Goal: Information Seeking & Learning: Understand process/instructions

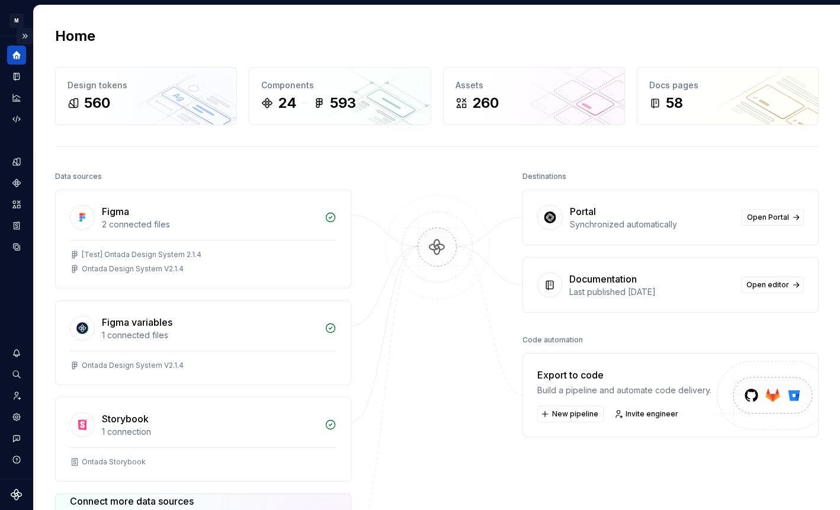
click at [24, 37] on button "Expand sidebar" at bounding box center [25, 36] width 17 height 17
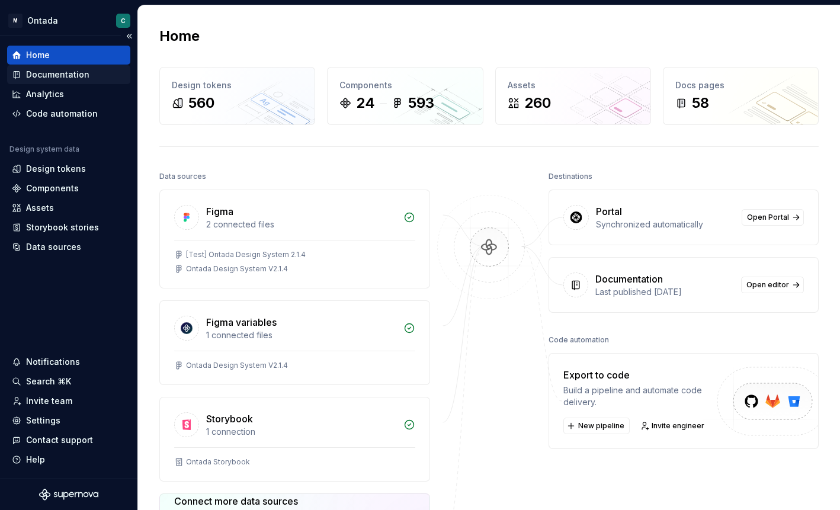
click at [41, 73] on div "Documentation" at bounding box center [57, 75] width 63 height 12
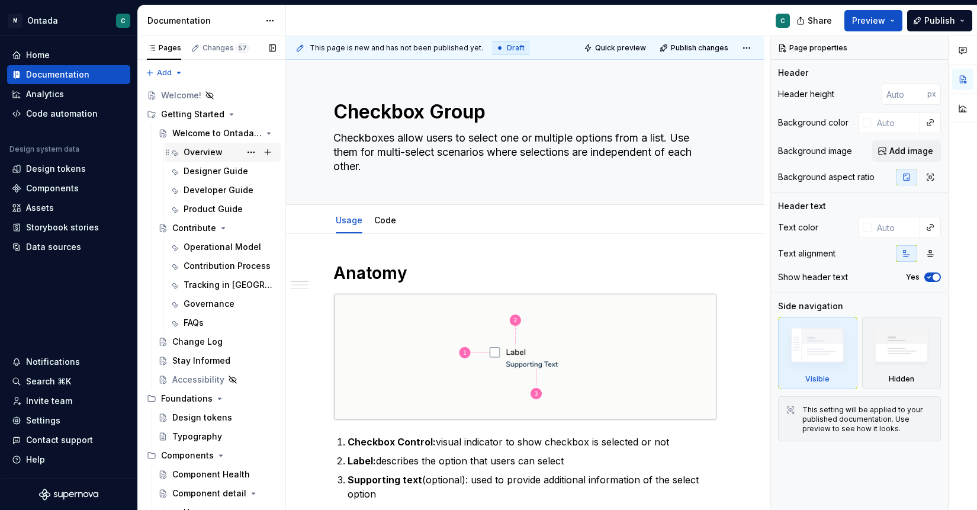
click at [224, 148] on div "Overview" at bounding box center [230, 152] width 92 height 17
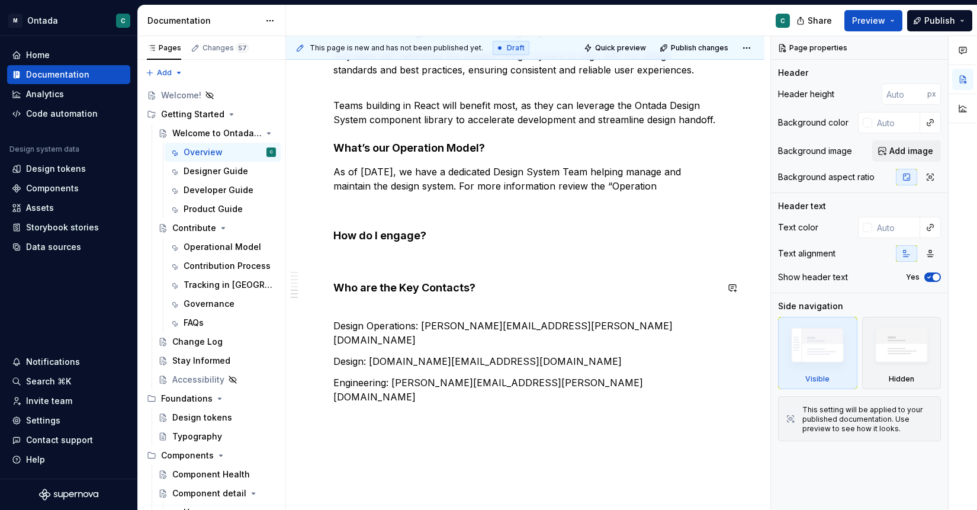
scroll to position [797, 0]
click at [209, 172] on div "Designer Guide" at bounding box center [212, 171] width 57 height 12
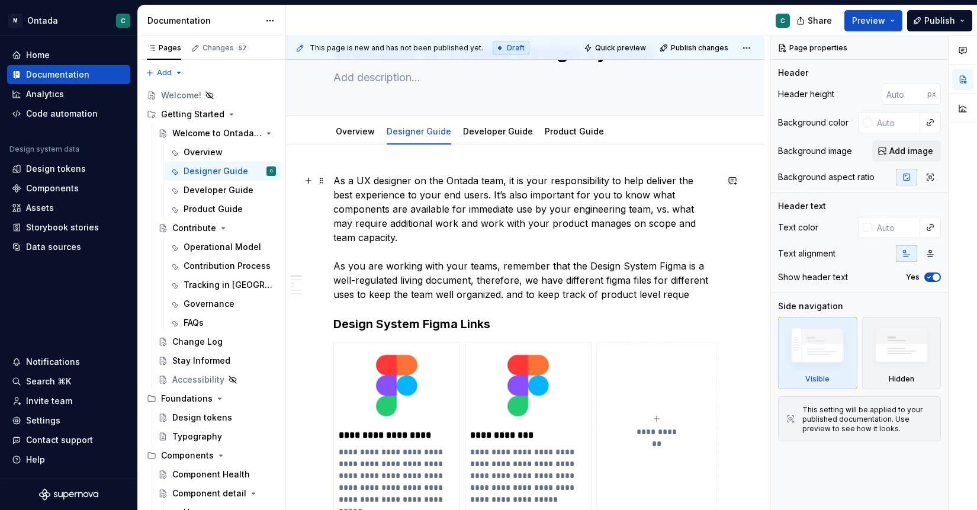
scroll to position [62, 0]
type textarea "*"
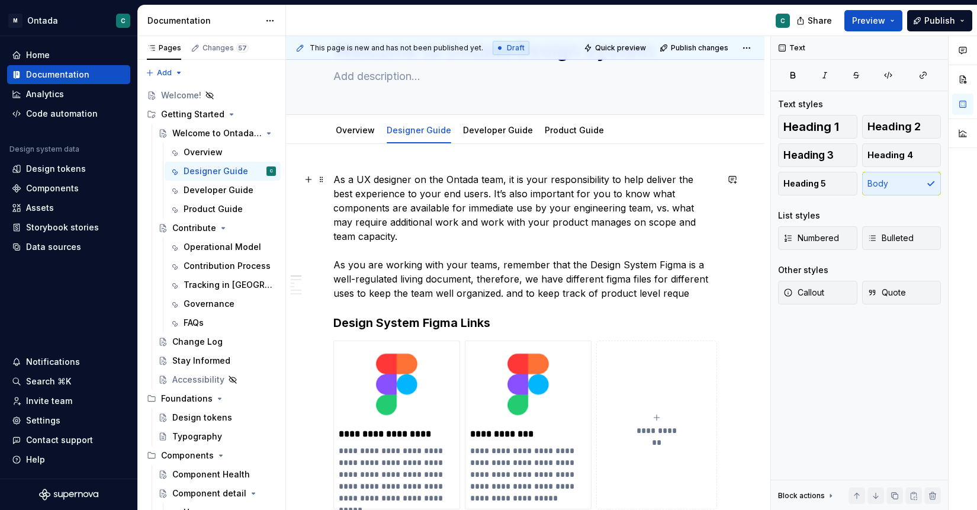
click at [562, 199] on p "As a UX designer on the Ontada team, it is your responsibility to help deliver …" at bounding box center [525, 236] width 384 height 128
click at [712, 227] on p "As a UX designer on the Ontada team, it is your responsibility to help deliver …" at bounding box center [525, 236] width 384 height 128
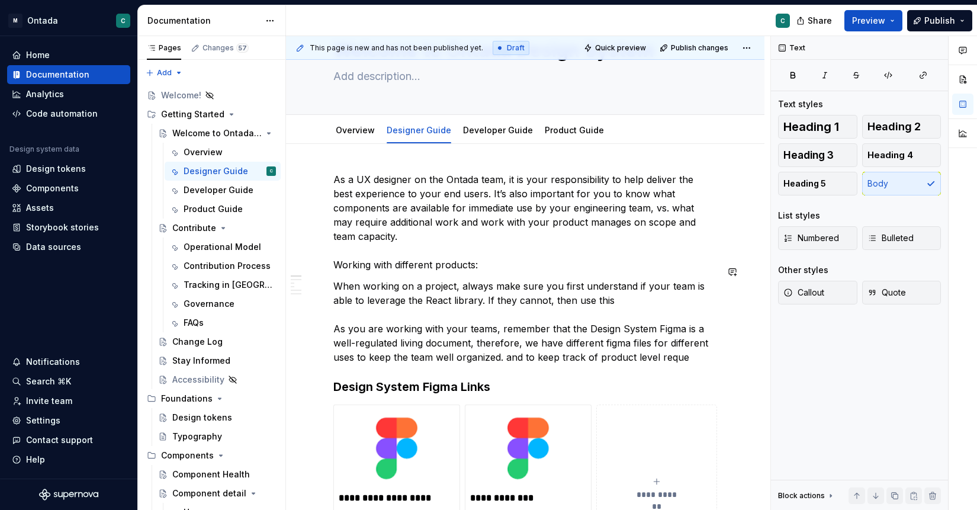
click at [347, 256] on p "As a UX designer on the Ontada team, it is your responsibility to help deliver …" at bounding box center [525, 221] width 384 height 99
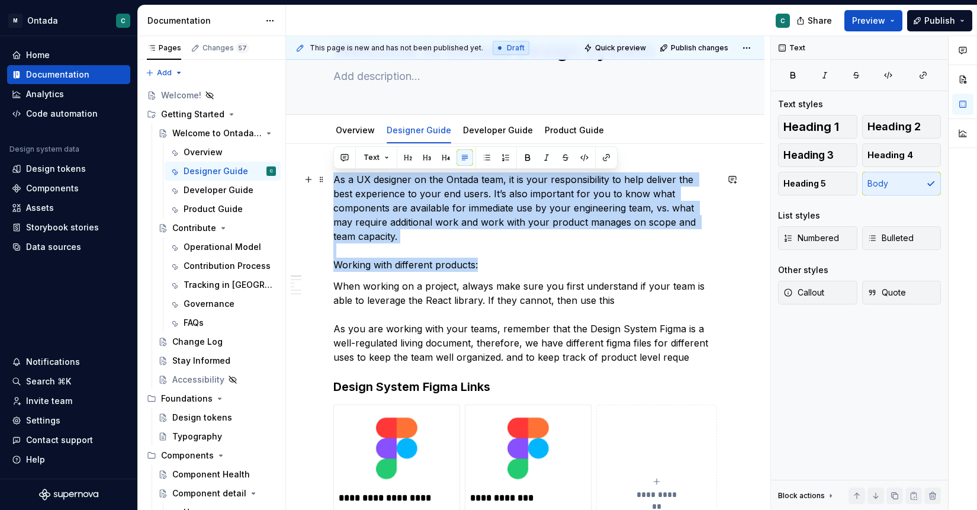
click at [347, 256] on p "As a UX designer on the Ontada team, it is your responsibility to help deliver …" at bounding box center [525, 221] width 384 height 99
click at [372, 243] on p "As a UX designer on the Ontada team, it is your responsibility to help deliver …" at bounding box center [525, 221] width 384 height 99
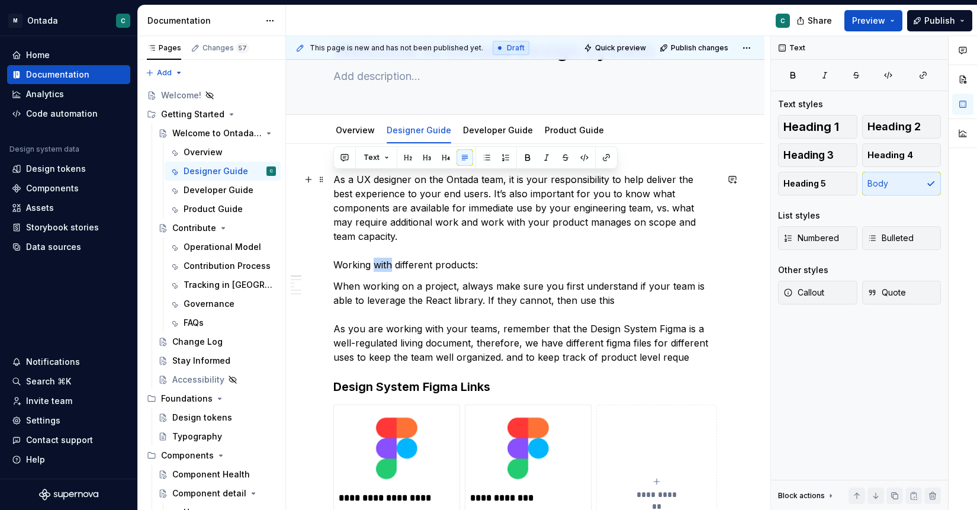
click at [372, 243] on p "As a UX designer on the Ontada team, it is your responsibility to help deliver …" at bounding box center [525, 221] width 384 height 99
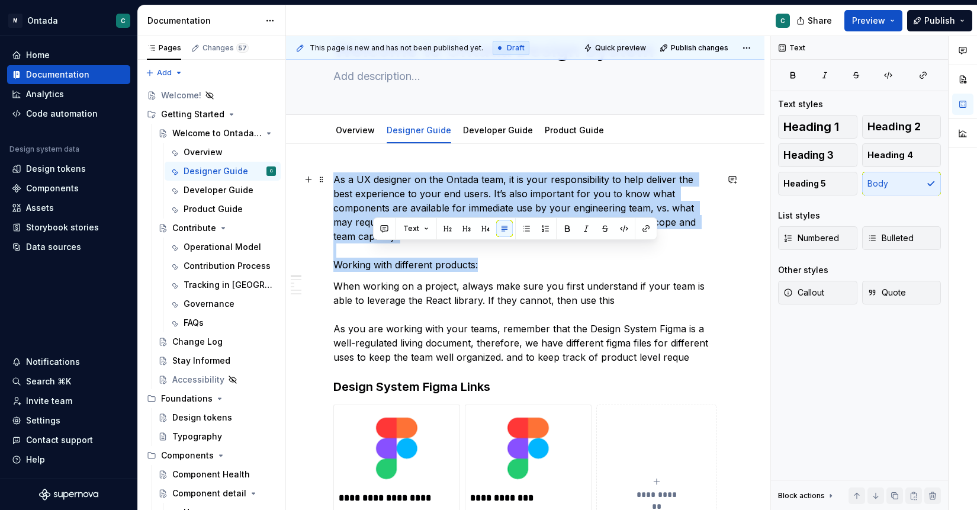
click at [372, 243] on p "As a UX designer on the Ontada team, it is your responsibility to help deliver …" at bounding box center [525, 221] width 384 height 99
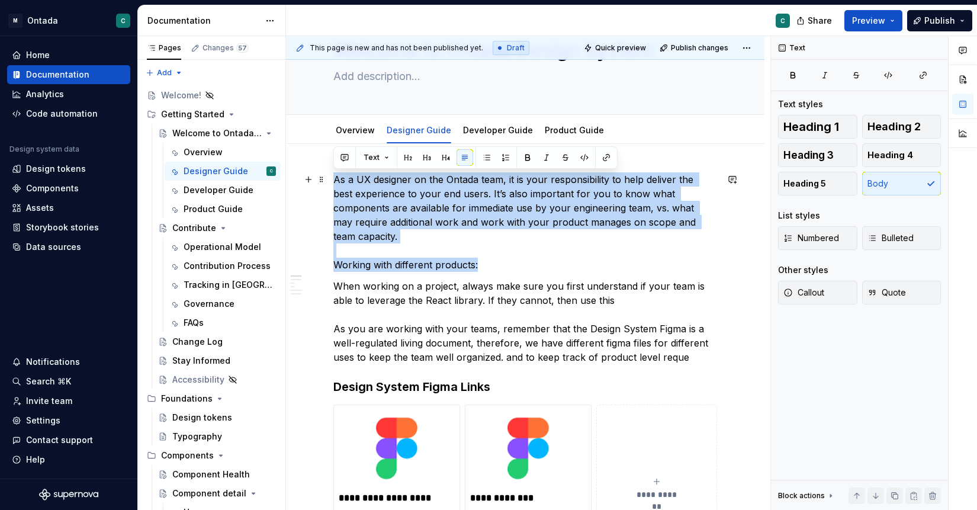
click at [400, 246] on p "As a UX designer on the Ontada team, it is your responsibility to help deliver …" at bounding box center [525, 221] width 384 height 99
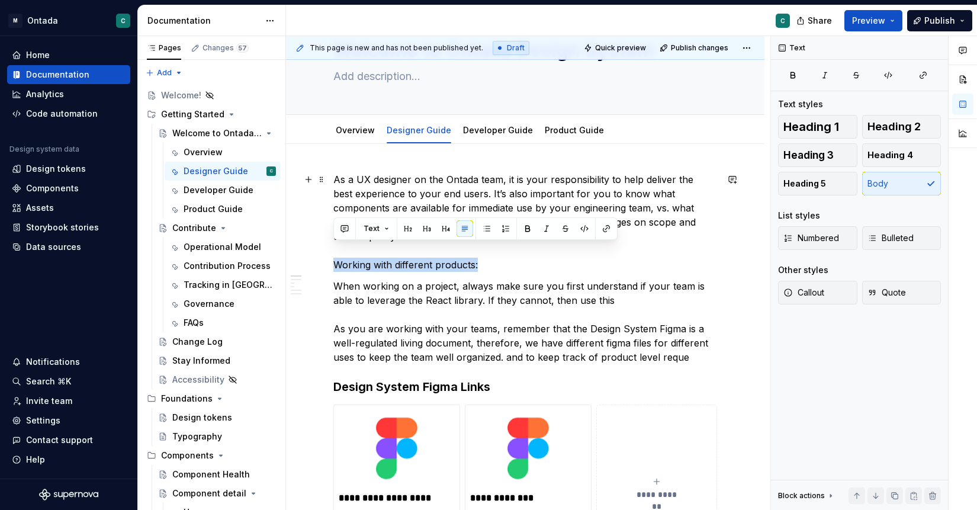
drag, startPoint x: 490, startPoint y: 246, endPoint x: 313, endPoint y: 253, distance: 177.8
click at [528, 226] on button "button" at bounding box center [527, 228] width 17 height 17
click at [539, 290] on p "When working on a project, always make sure you first understand if your team i…" at bounding box center [525, 321] width 384 height 85
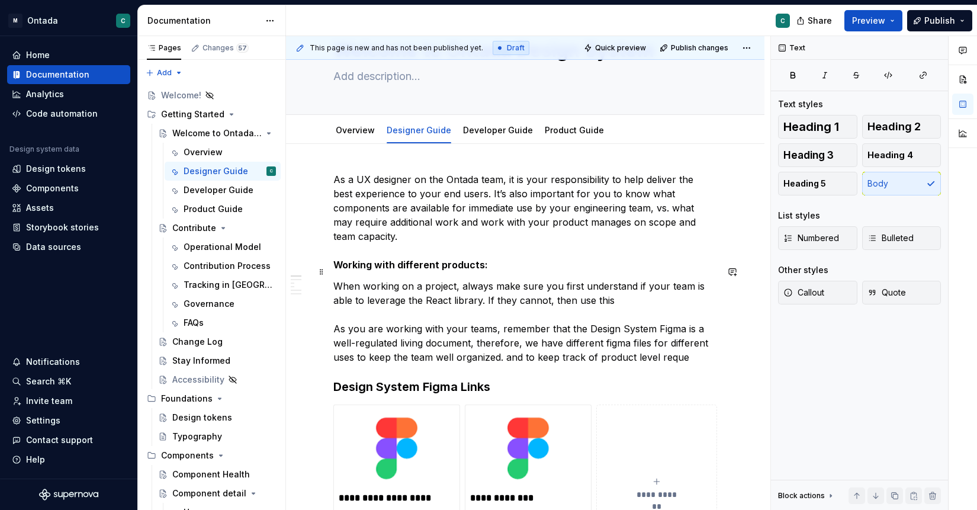
click at [539, 295] on p "When working on a project, always make sure you first understand if your team i…" at bounding box center [525, 321] width 384 height 85
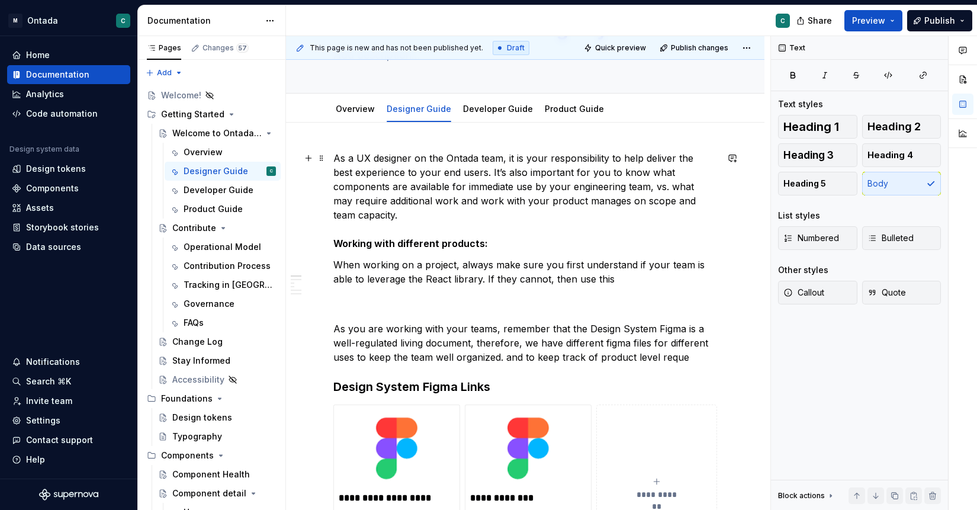
scroll to position [85, 0]
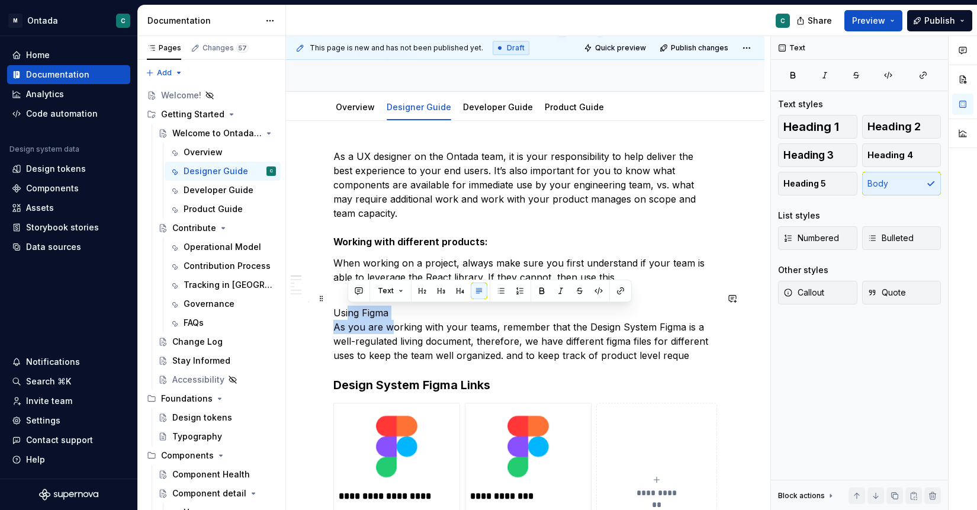
drag, startPoint x: 391, startPoint y: 307, endPoint x: 348, endPoint y: 304, distance: 43.4
click at [348, 305] on p "Using Figma As you are working with your teams, remember that the Design System…" at bounding box center [525, 333] width 384 height 57
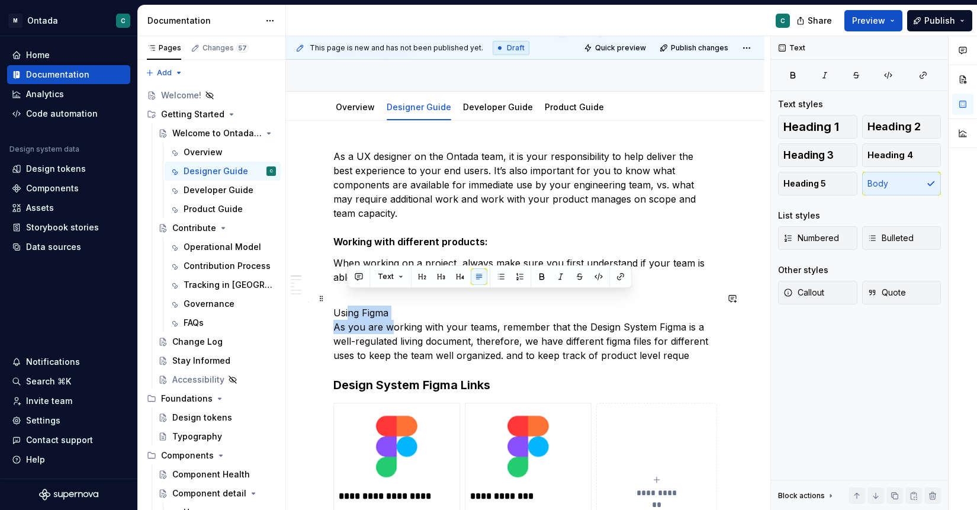
click at [347, 305] on p "Using Figma As you are working with your teams, remember that the Design System…" at bounding box center [525, 333] width 384 height 57
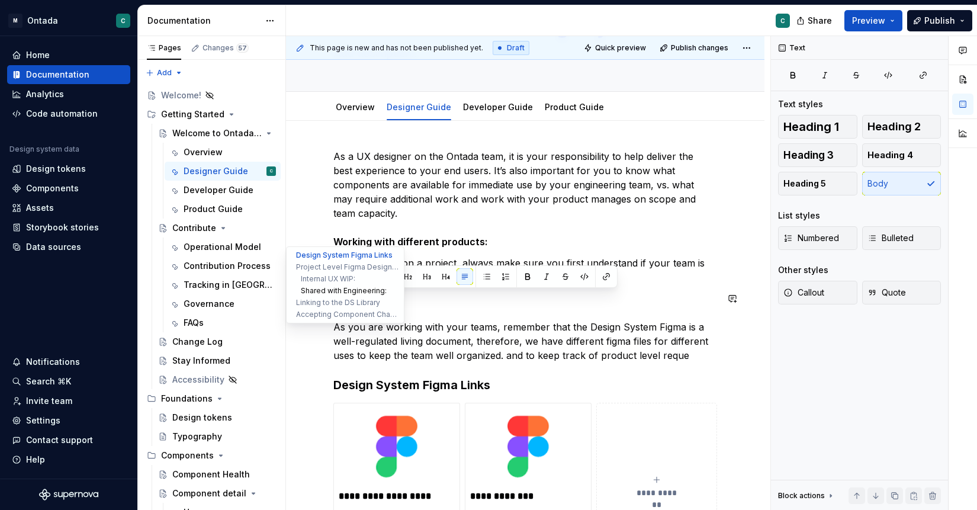
drag, startPoint x: 392, startPoint y: 297, endPoint x: 313, endPoint y: 295, distance: 79.4
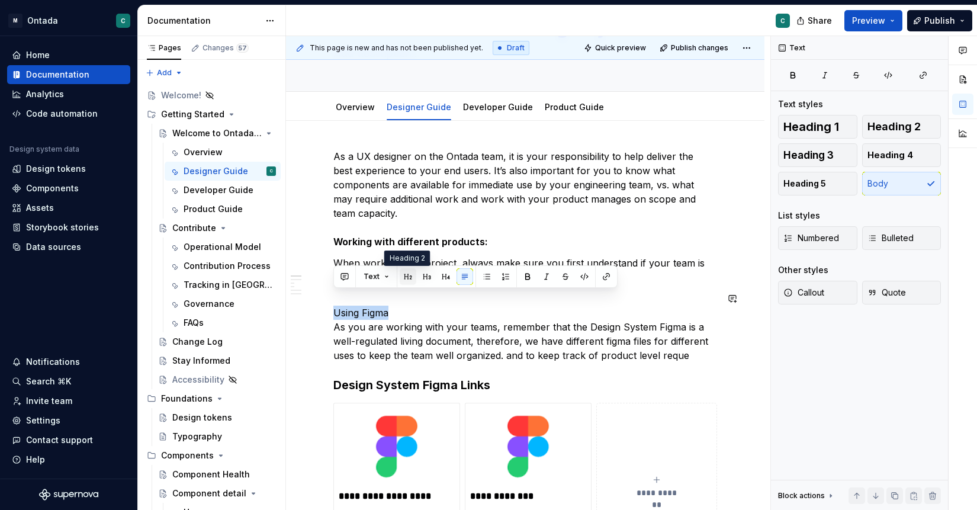
click at [410, 274] on button "button" at bounding box center [408, 276] width 17 height 17
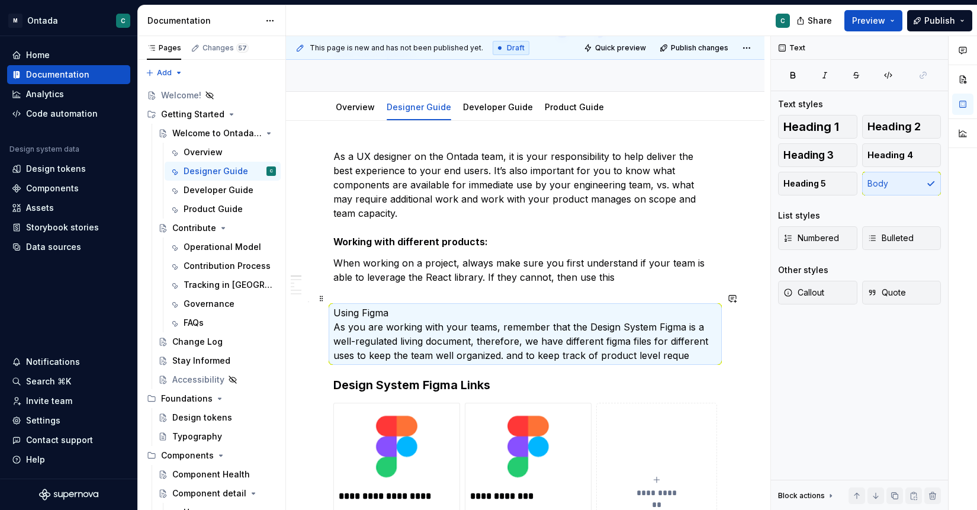
click at [375, 305] on p "Using Figma As you are working with your teams, remember that the Design System…" at bounding box center [525, 333] width 384 height 57
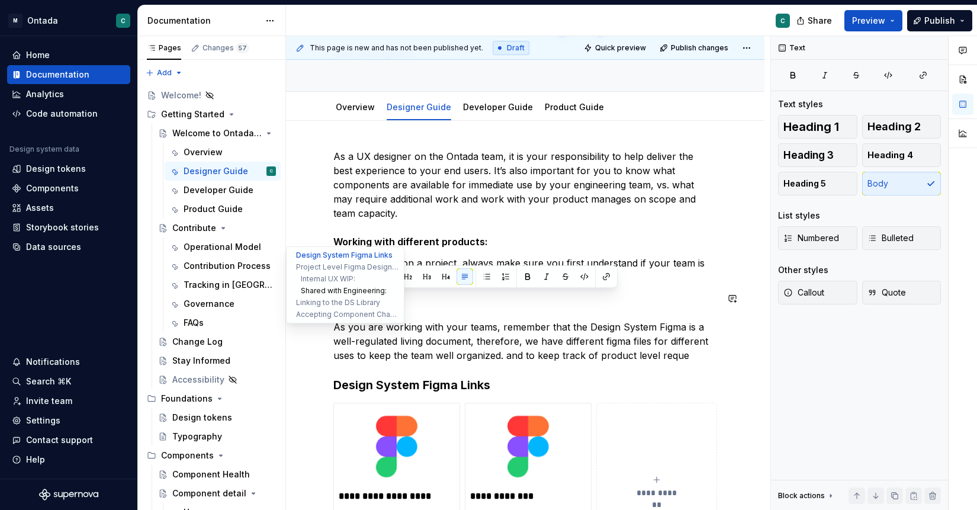
drag, startPoint x: 402, startPoint y: 299, endPoint x: 311, endPoint y: 291, distance: 90.9
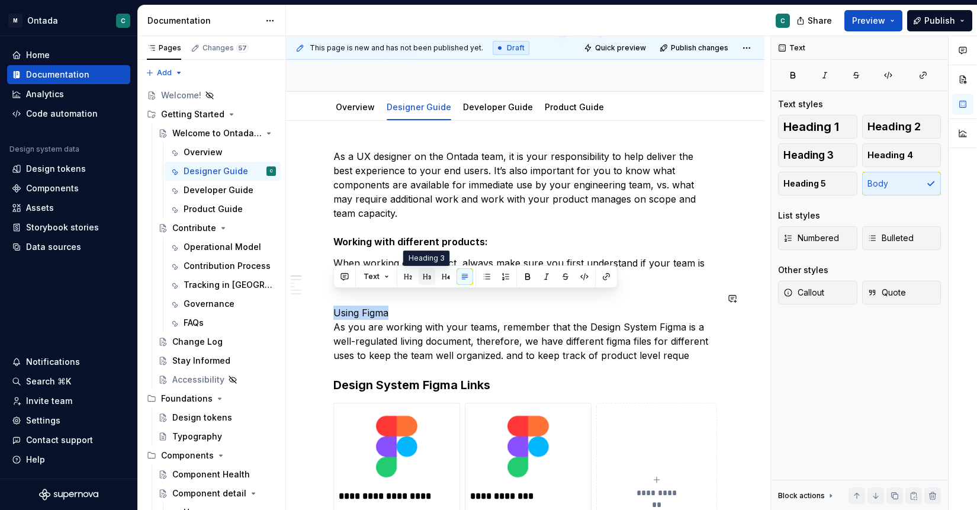
click at [422, 277] on button "button" at bounding box center [427, 276] width 17 height 17
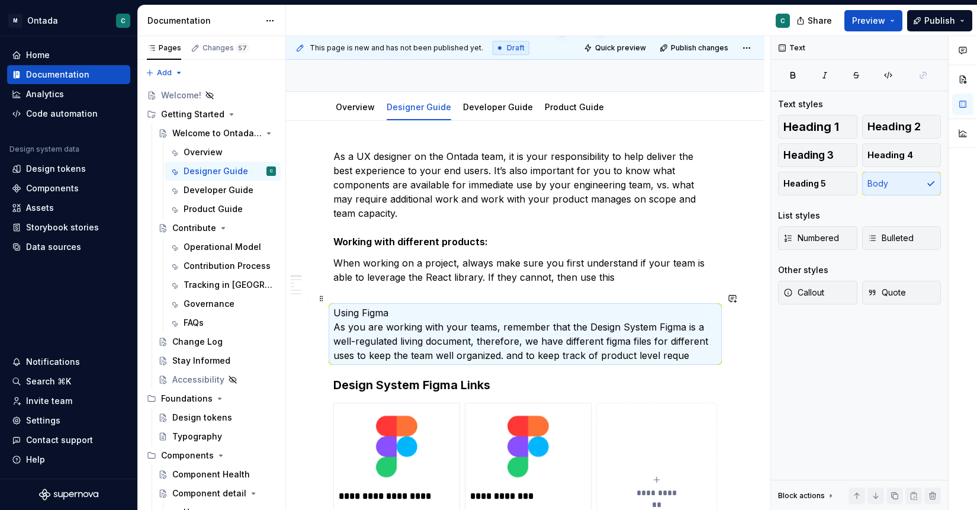
click at [406, 305] on p "Using Figma As you are working with your teams, remember that the Design System…" at bounding box center [525, 333] width 384 height 57
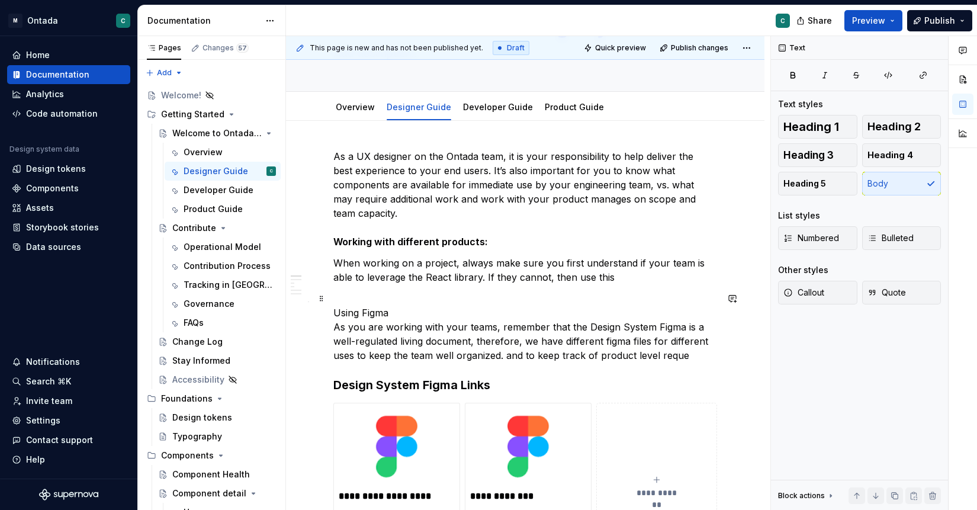
click at [408, 305] on p "Using Figma As you are working with your teams, remember that the Design System…" at bounding box center [525, 333] width 384 height 57
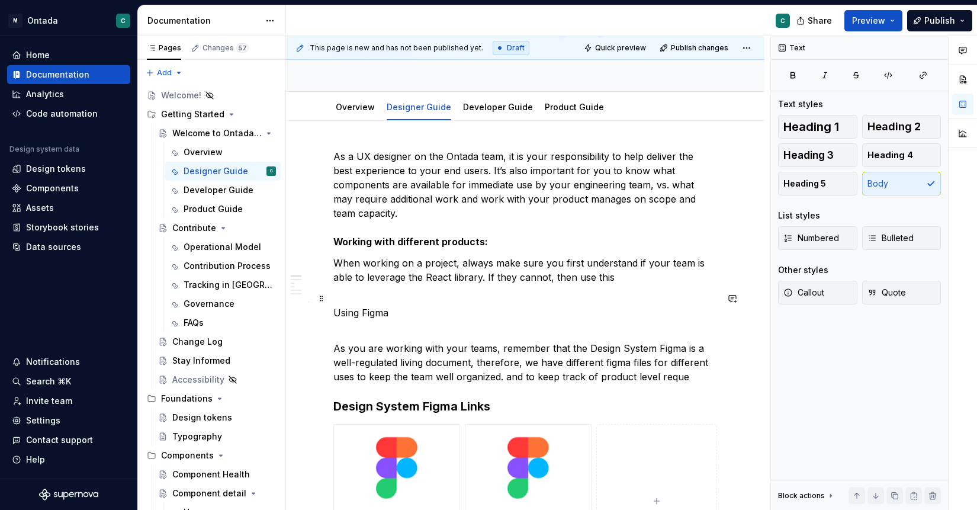
click at [364, 305] on p "Using Figma" at bounding box center [525, 312] width 384 height 14
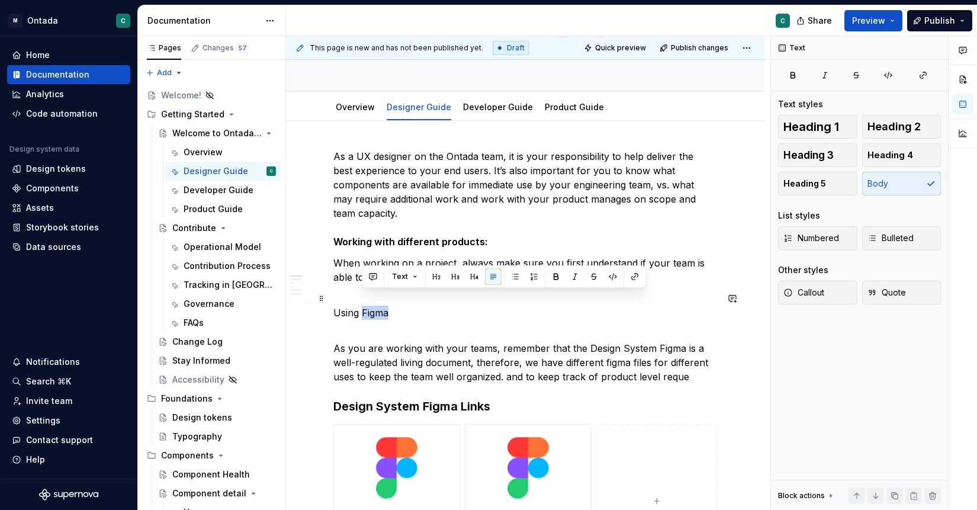
click at [364, 305] on p "Using Figma" at bounding box center [525, 312] width 384 height 14
click at [427, 275] on button "button" at bounding box center [427, 276] width 17 height 17
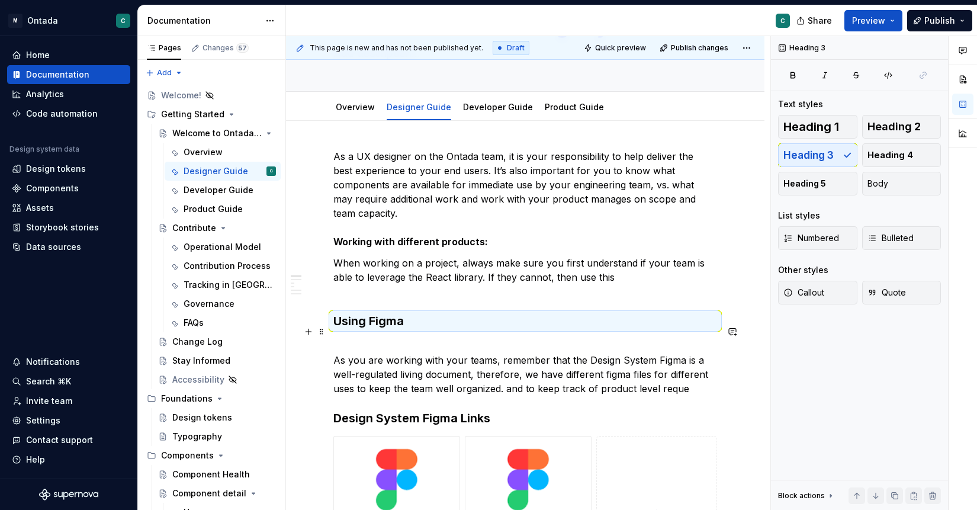
click at [378, 339] on p "As you are working with your teams, remember that the Design System Figma is a …" at bounding box center [525, 367] width 384 height 57
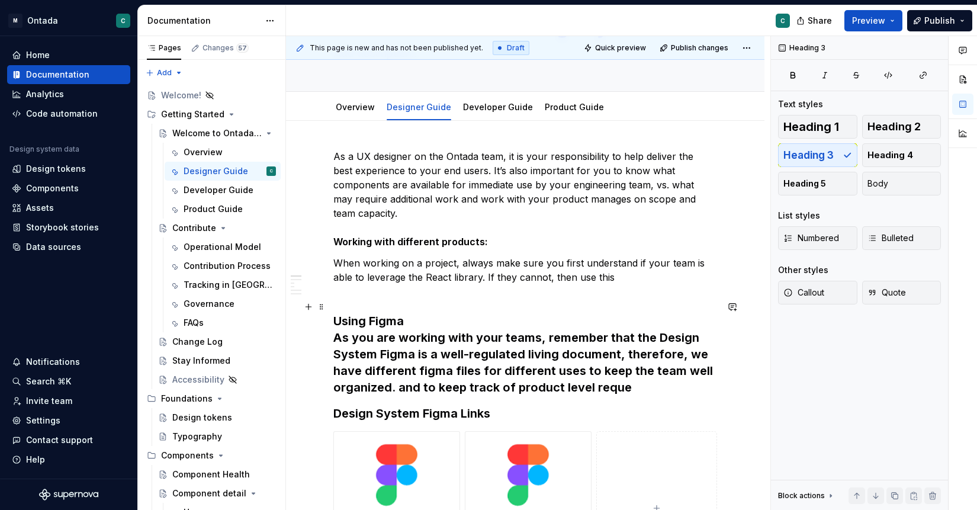
click at [333, 327] on h3 "Using Figma As you are working with your teams, remember that the Design System…" at bounding box center [525, 354] width 384 height 83
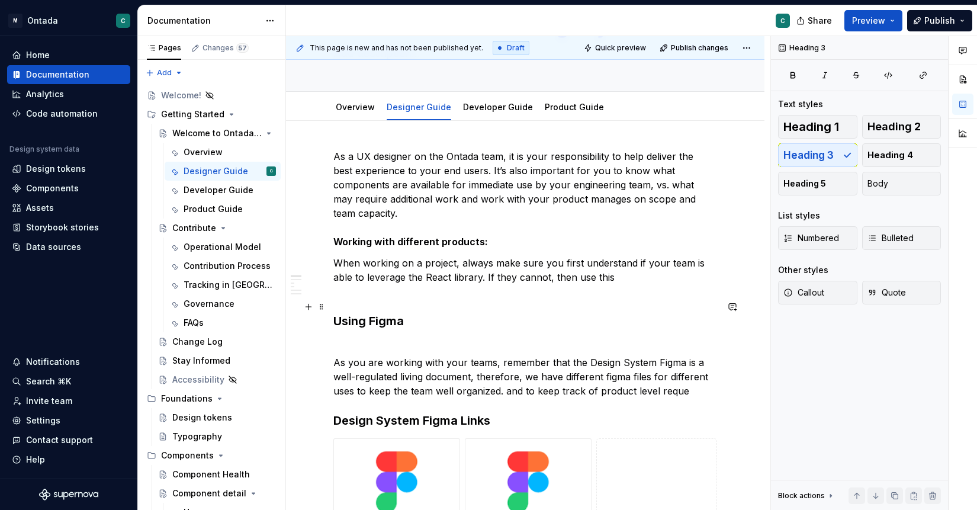
click at [335, 324] on h3 "Using Figma" at bounding box center [525, 329] width 384 height 33
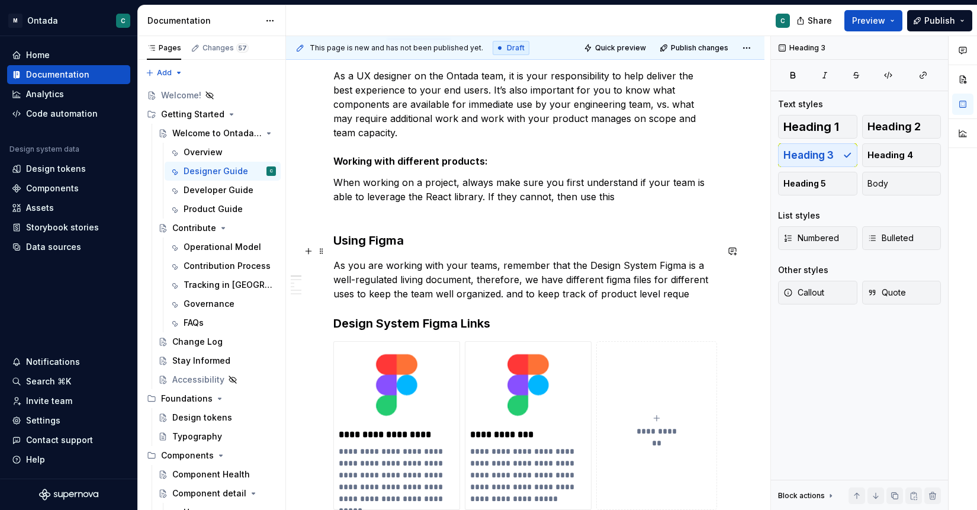
scroll to position [166, 0]
click at [435, 316] on strong "Design System Figma Links" at bounding box center [411, 323] width 157 height 14
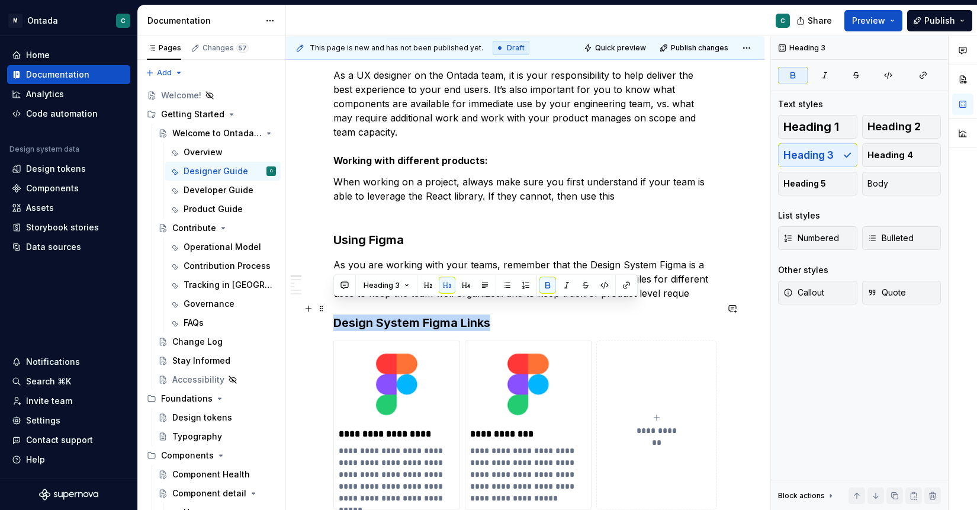
click at [435, 316] on strong "Design System Figma Links" at bounding box center [411, 323] width 157 height 14
click at [462, 288] on button "button" at bounding box center [466, 285] width 17 height 17
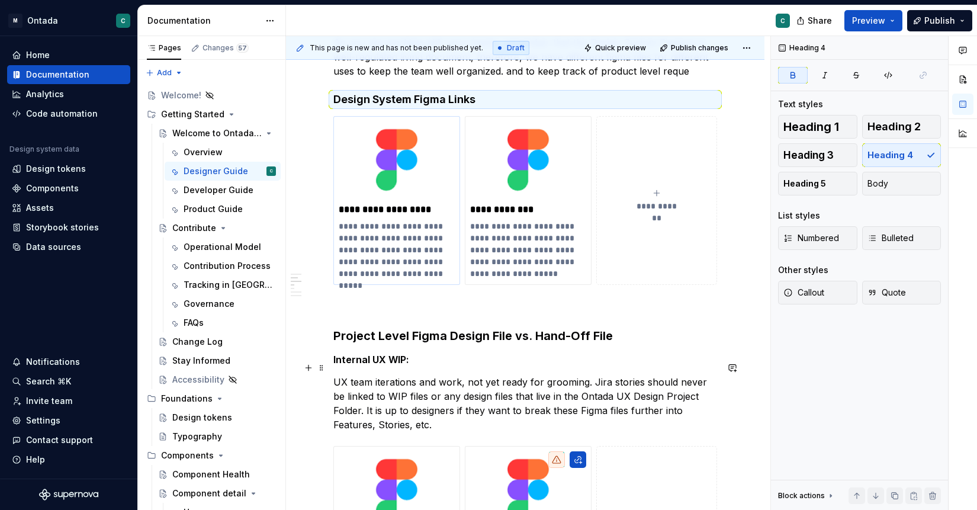
scroll to position [437, 0]
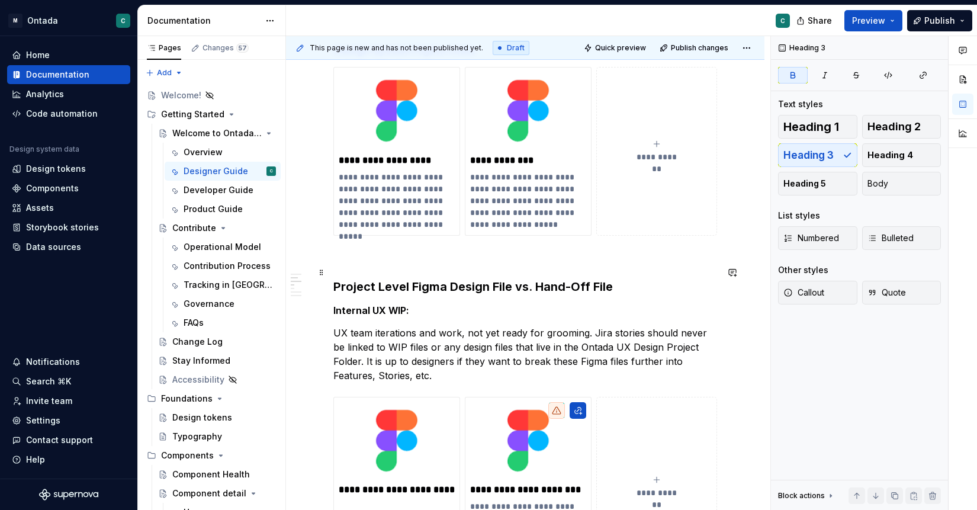
click at [398, 279] on strong "Project Level Figma Design File vs. Hand-Off File" at bounding box center [472, 286] width 279 height 14
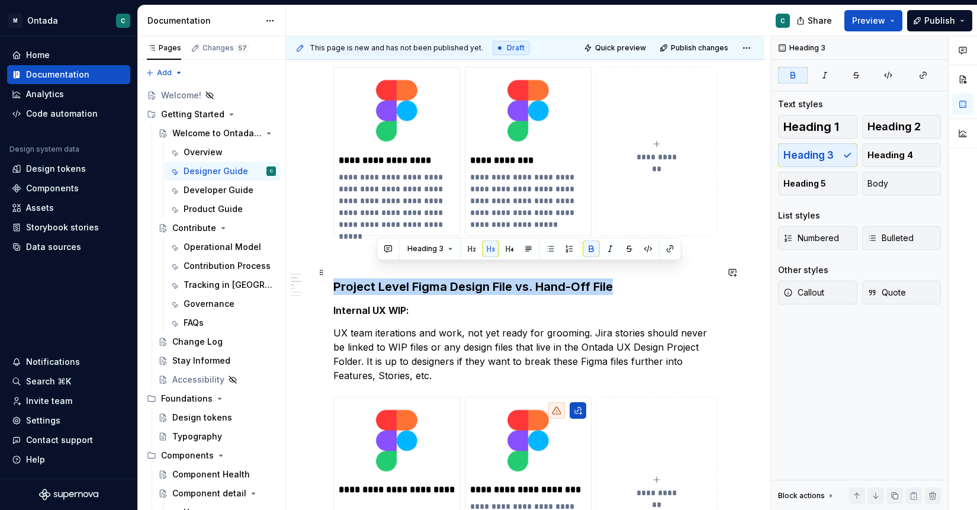
click at [398, 279] on strong "Project Level Figma Design File vs. Hand-Off File" at bounding box center [472, 286] width 279 height 14
click at [459, 251] on button "button" at bounding box center [466, 248] width 17 height 17
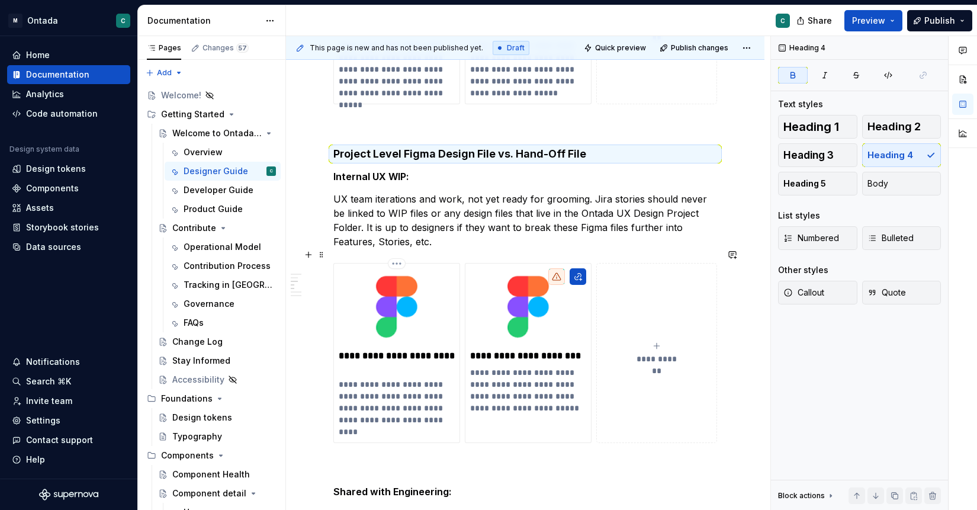
scroll to position [691, 0]
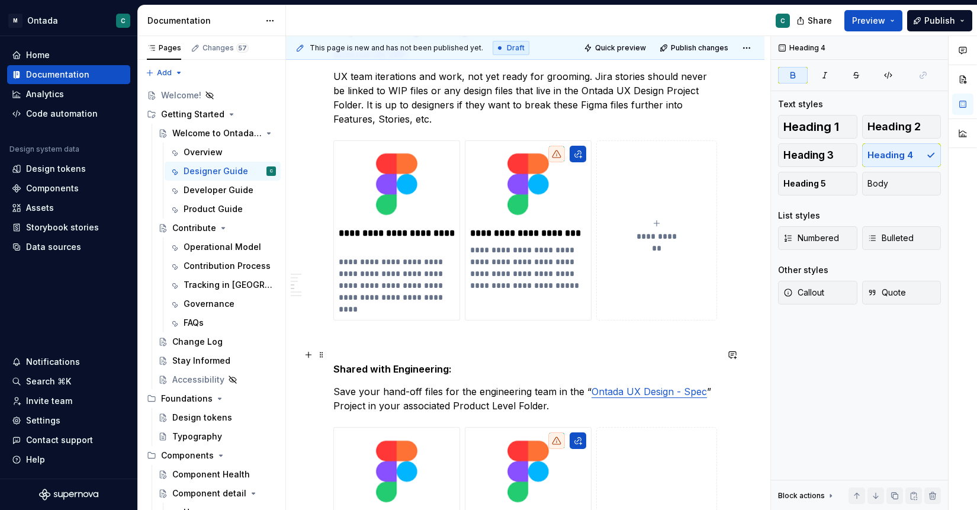
click at [363, 363] on h5 "Shared with Engineering:" at bounding box center [525, 369] width 384 height 12
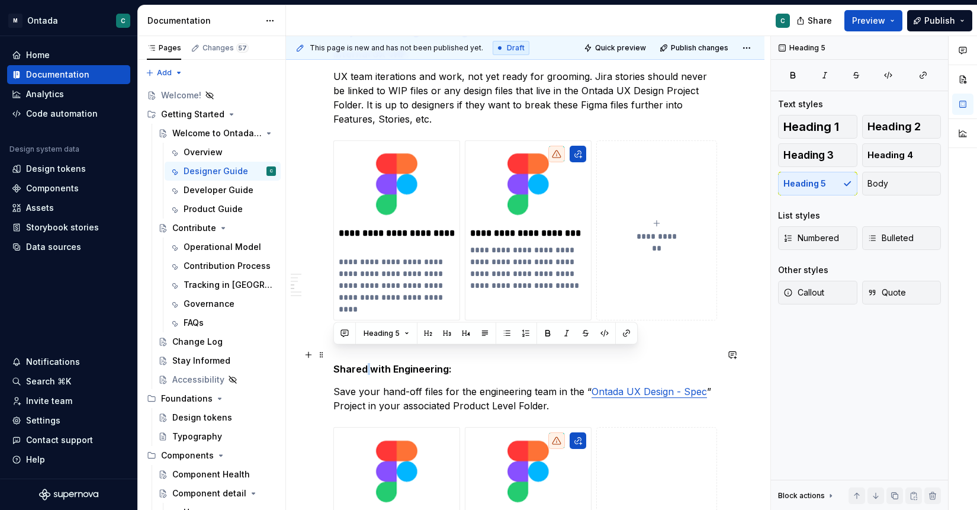
click at [363, 363] on h5 "Shared with Engineering:" at bounding box center [525, 369] width 384 height 12
click at [468, 329] on button "button" at bounding box center [466, 333] width 17 height 17
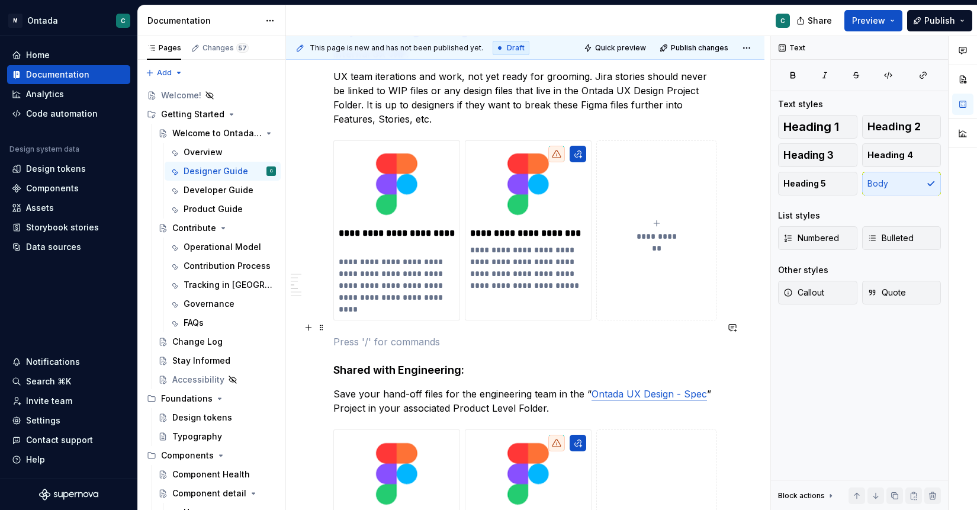
click at [452, 335] on p at bounding box center [525, 342] width 384 height 14
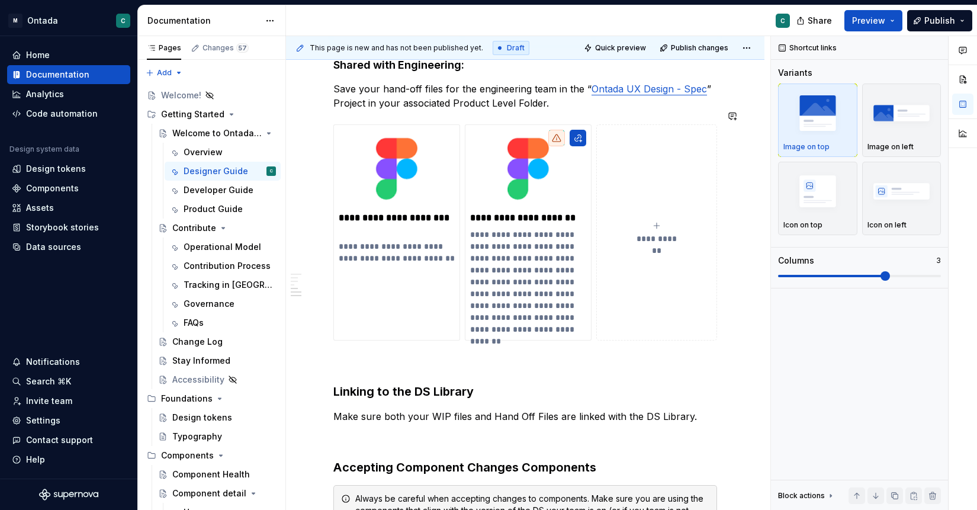
scroll to position [1009, 0]
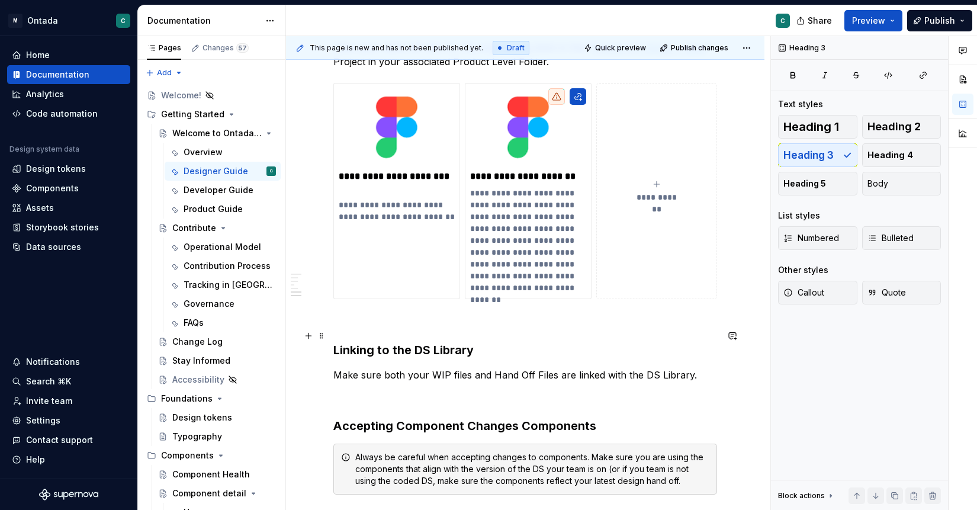
click at [394, 342] on h3 "Linking to the DS Library" at bounding box center [525, 350] width 384 height 17
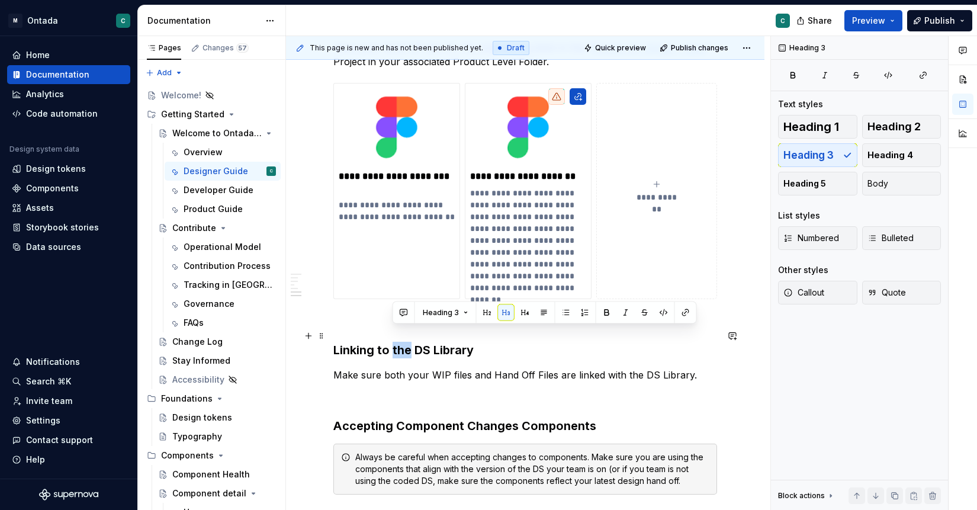
click at [394, 342] on h3 "Linking to the DS Library" at bounding box center [525, 350] width 384 height 17
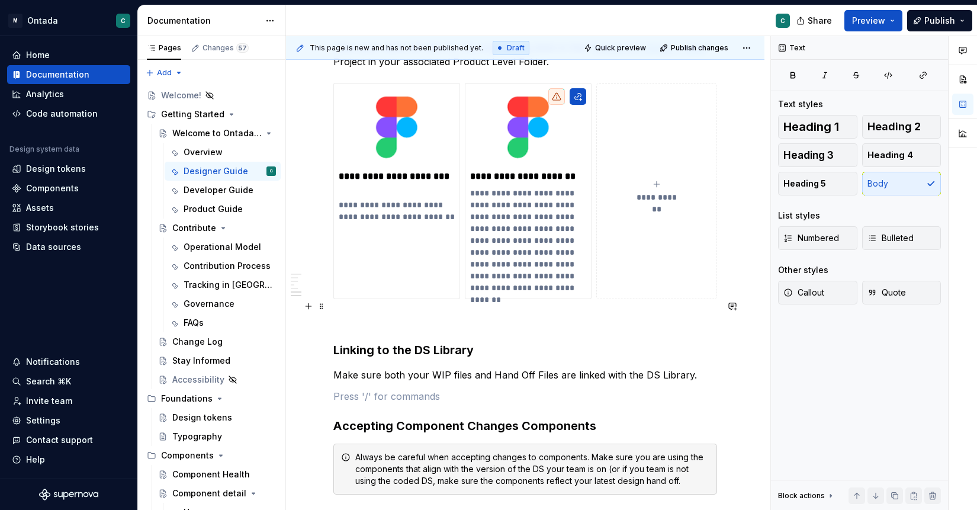
click at [363, 313] on p at bounding box center [525, 320] width 384 height 14
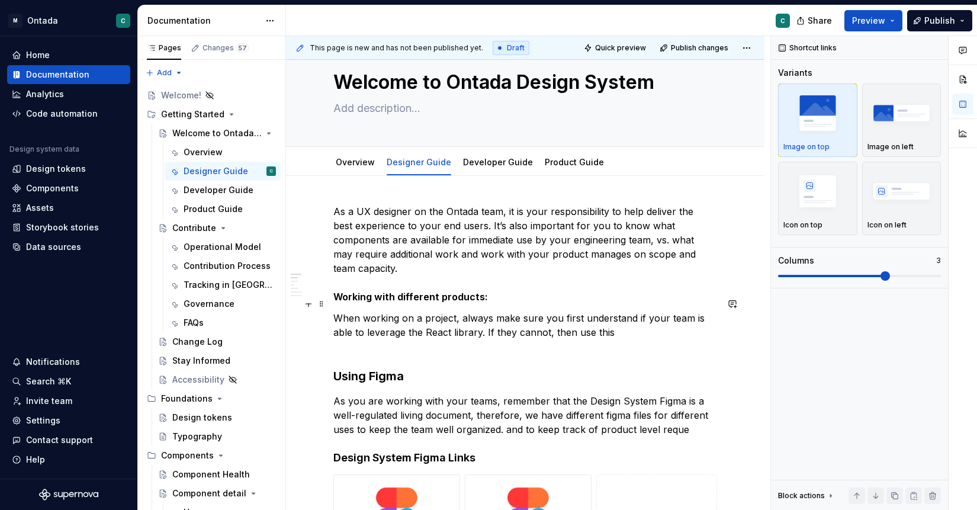
scroll to position [44, 0]
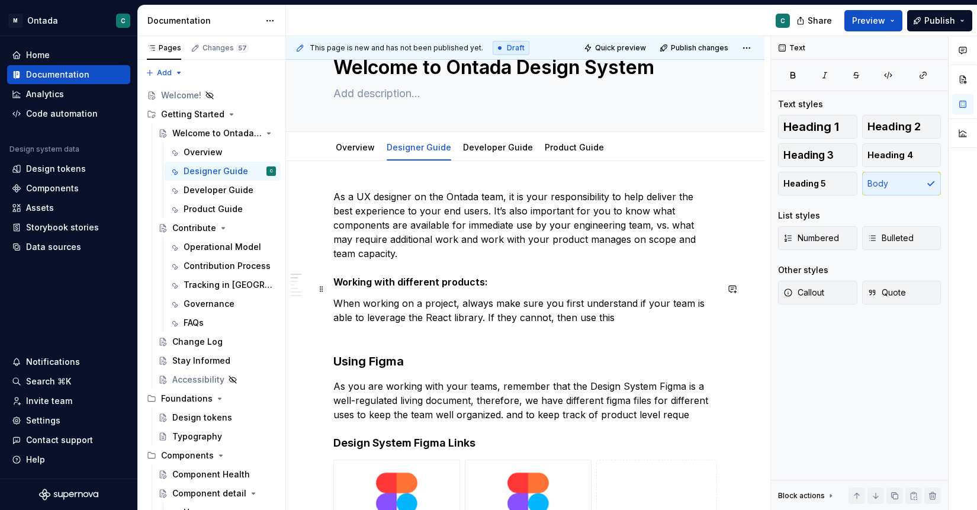
click at [465, 305] on p "When working on a project, always make sure you first understand if your team i…" at bounding box center [525, 317] width 384 height 43
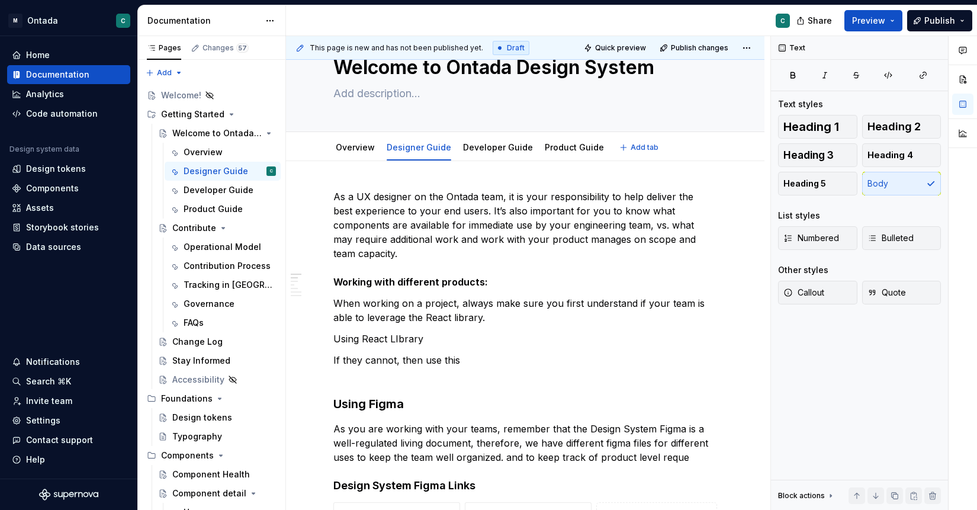
type textarea "*"
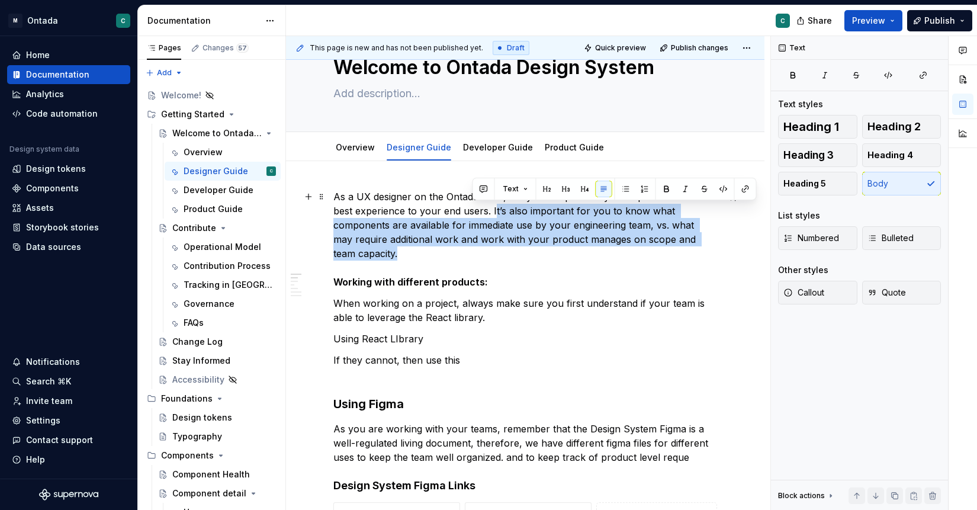
drag, startPoint x: 471, startPoint y: 211, endPoint x: 728, endPoint y: 241, distance: 259.2
copy p "t’s also important for you to know what components are available for immediate …"
drag, startPoint x: 468, startPoint y: 208, endPoint x: 702, endPoint y: 242, distance: 236.8
click at [702, 242] on p "As a UX designer on the Ontada team, it is your responsibility to help deliver …" at bounding box center [525, 238] width 384 height 99
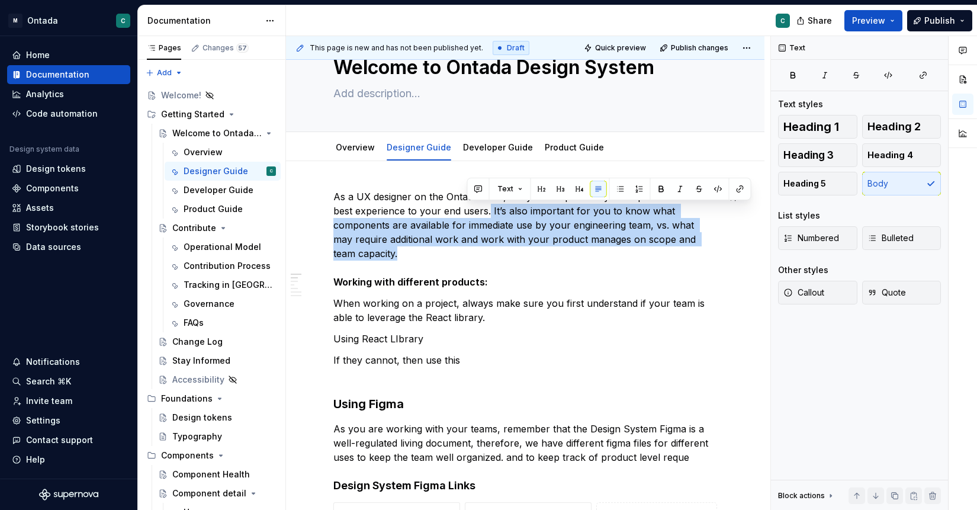
copy p "It’s also important for you to know what components are available for immediate…"
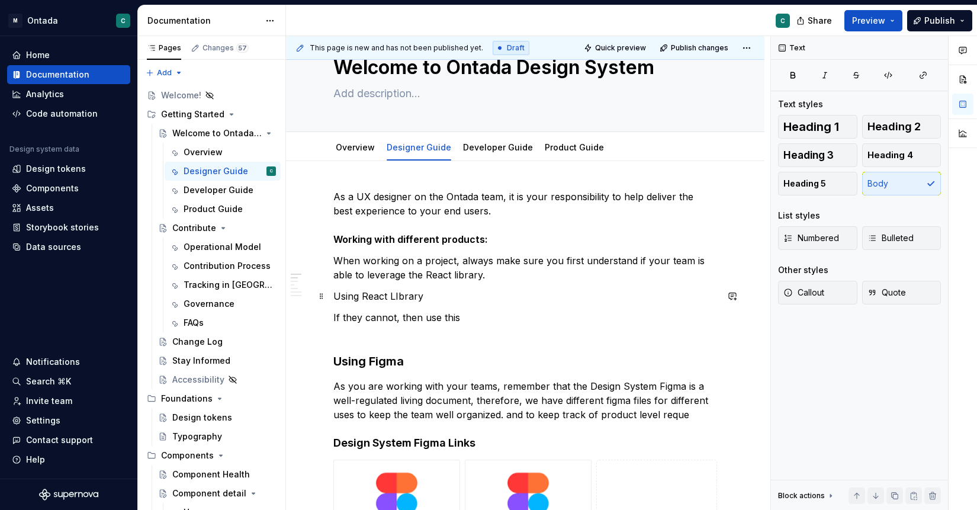
click at [428, 297] on p "Using React LIbrary" at bounding box center [525, 296] width 384 height 14
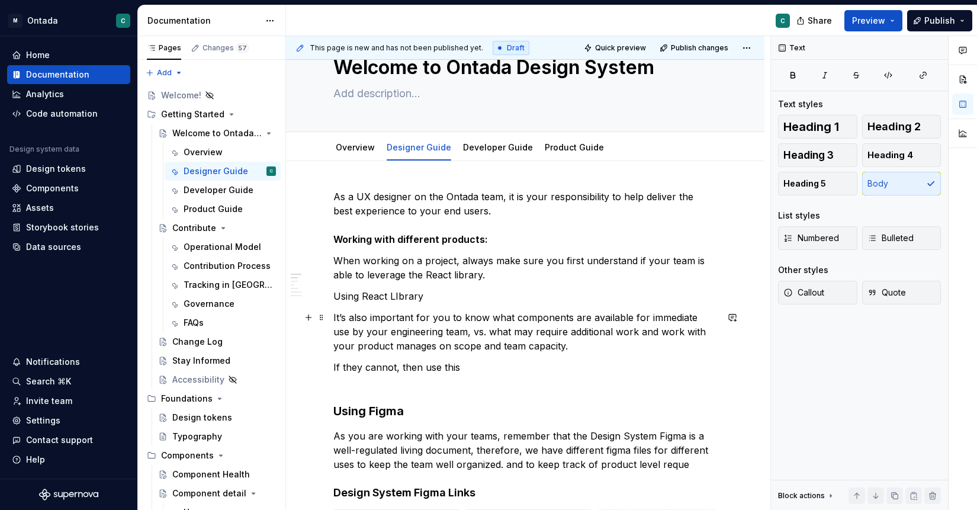
click at [334, 319] on p "It’s also important for you to know what components are available for immediate…" at bounding box center [525, 331] width 384 height 43
click at [464, 298] on p "Using React LIbrary" at bounding box center [525, 296] width 384 height 14
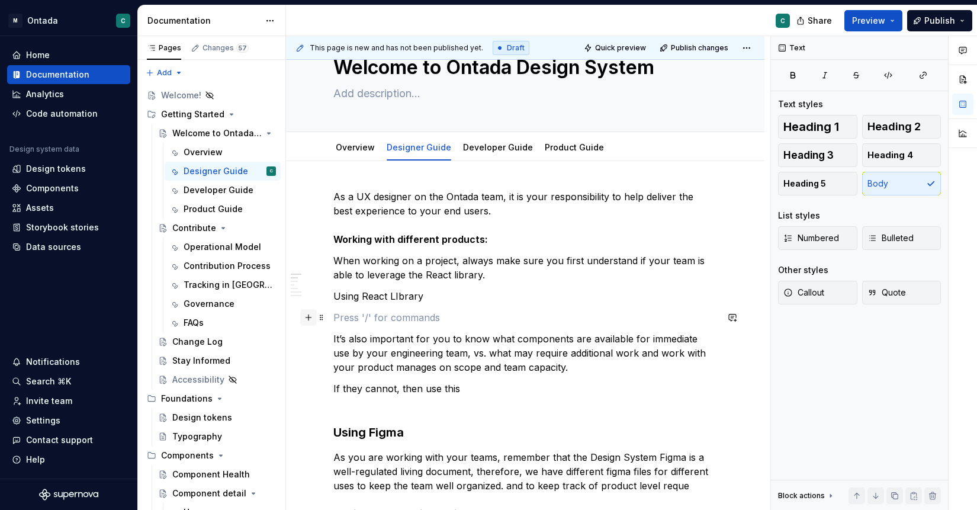
click at [308, 317] on button "button" at bounding box center [308, 317] width 17 height 17
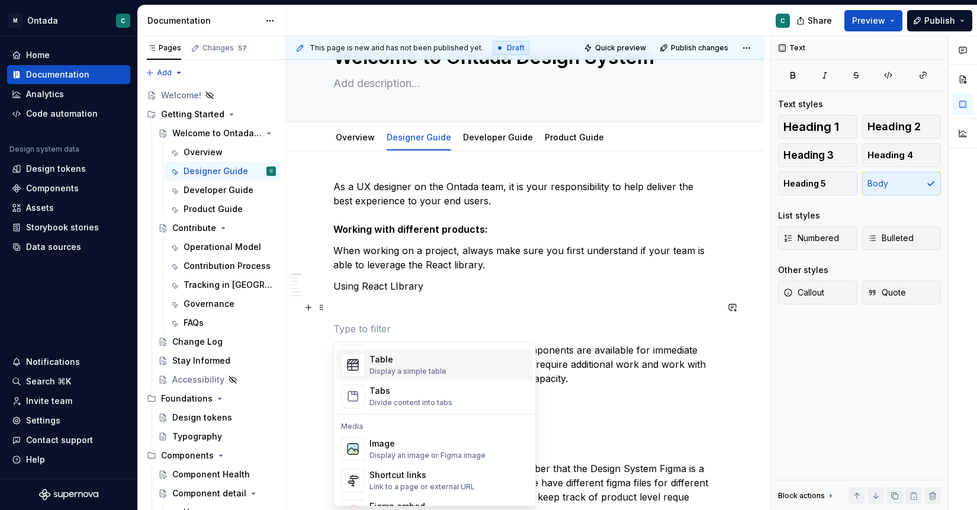
scroll to position [427, 0]
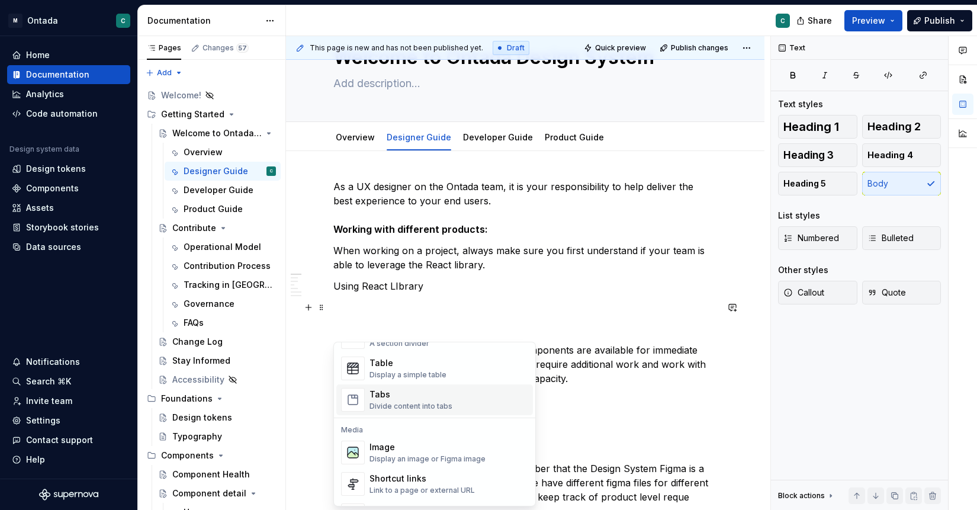
click at [401, 391] on div "Tabs" at bounding box center [410, 394] width 83 height 12
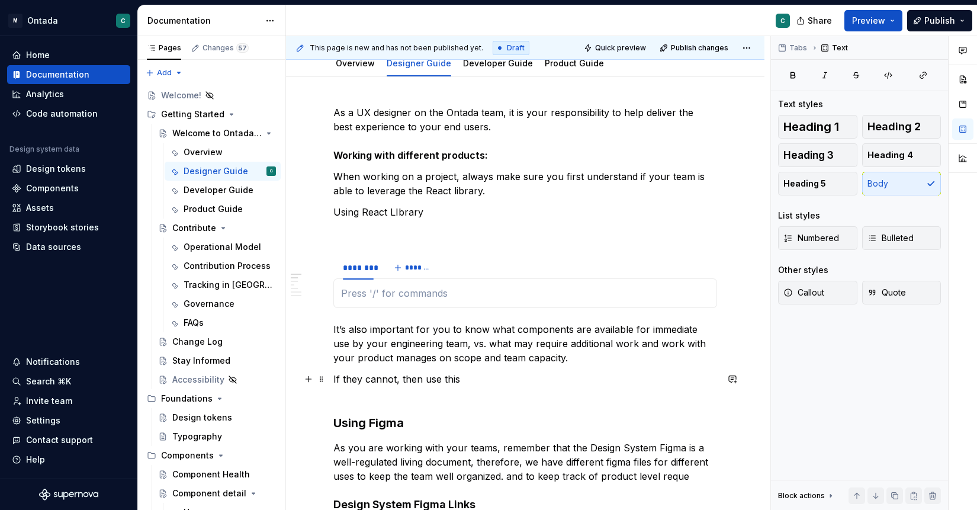
scroll to position [127, 0]
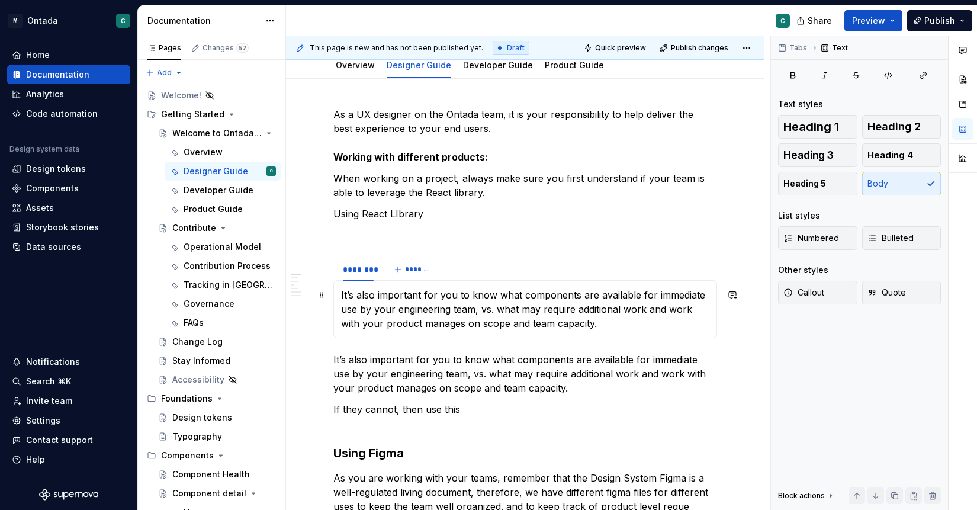
click at [342, 292] on p "It’s also important for you to know what components are available for immediate…" at bounding box center [525, 309] width 368 height 43
click at [352, 266] on div "********" at bounding box center [358, 269] width 31 height 12
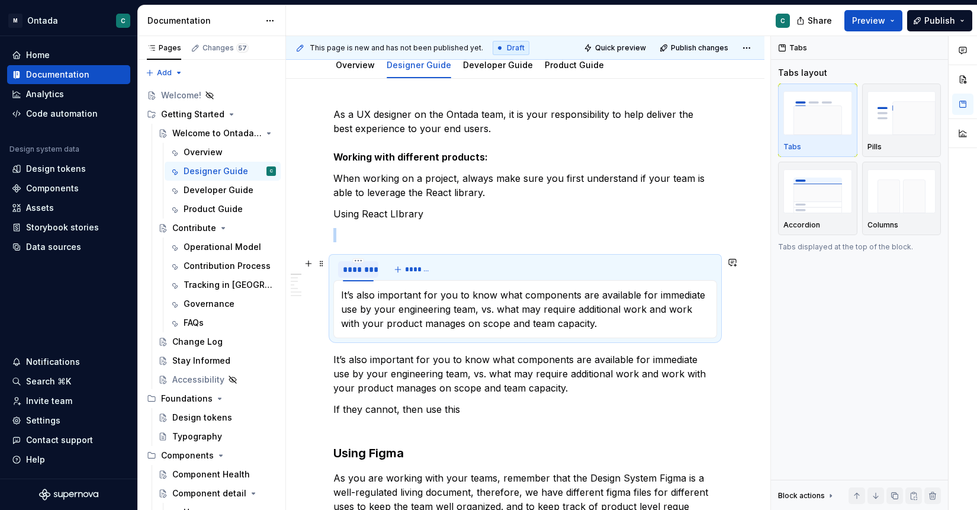
click at [355, 271] on div "********" at bounding box center [358, 269] width 31 height 12
type input "**********"
click at [447, 266] on button "*******" at bounding box center [460, 269] width 47 height 17
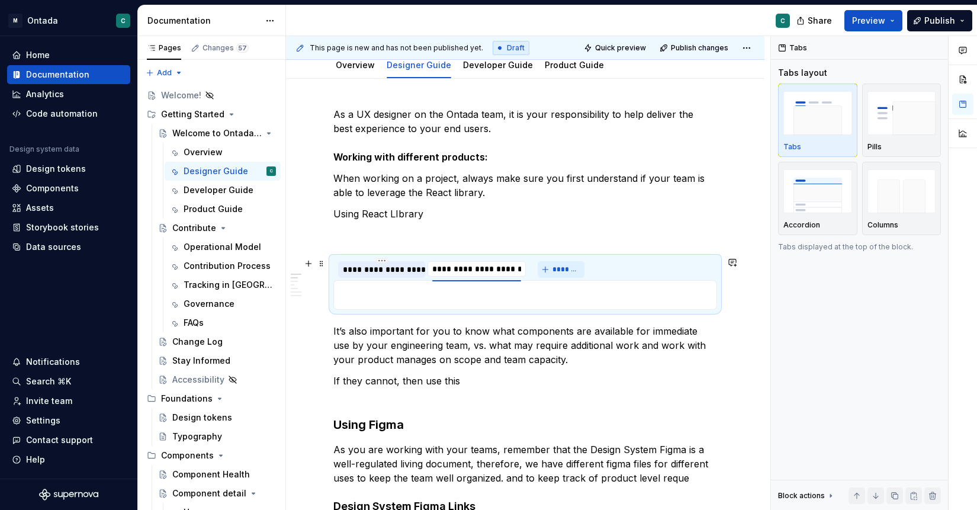
type input "**********"
click at [525, 332] on p "It’s also important for you to know what components are available for immediate…" at bounding box center [525, 345] width 384 height 43
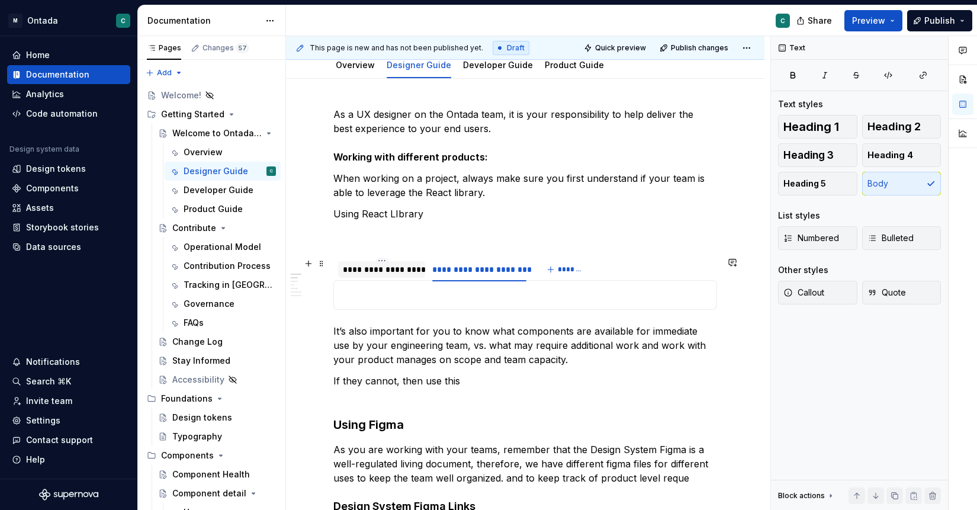
click at [367, 266] on div "**********" at bounding box center [382, 269] width 78 height 12
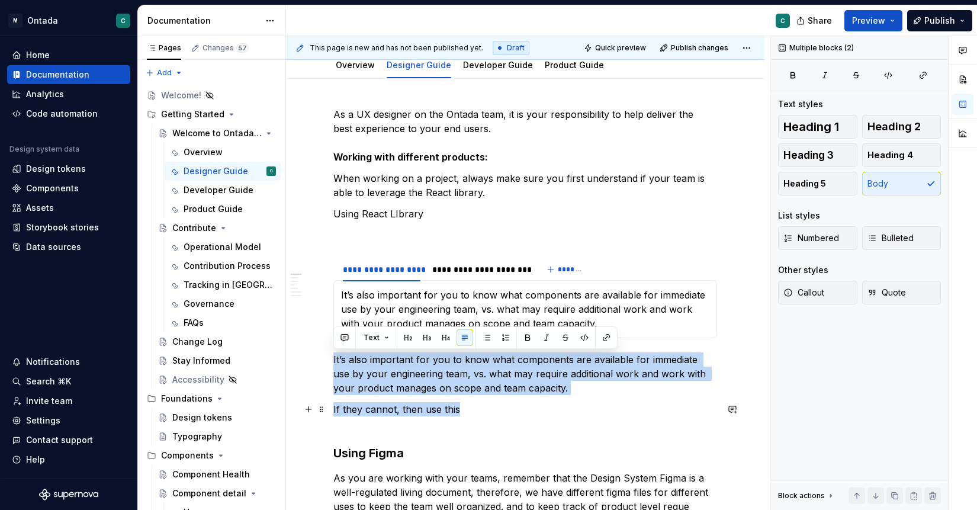
drag, startPoint x: 333, startPoint y: 359, endPoint x: 558, endPoint y: 408, distance: 229.7
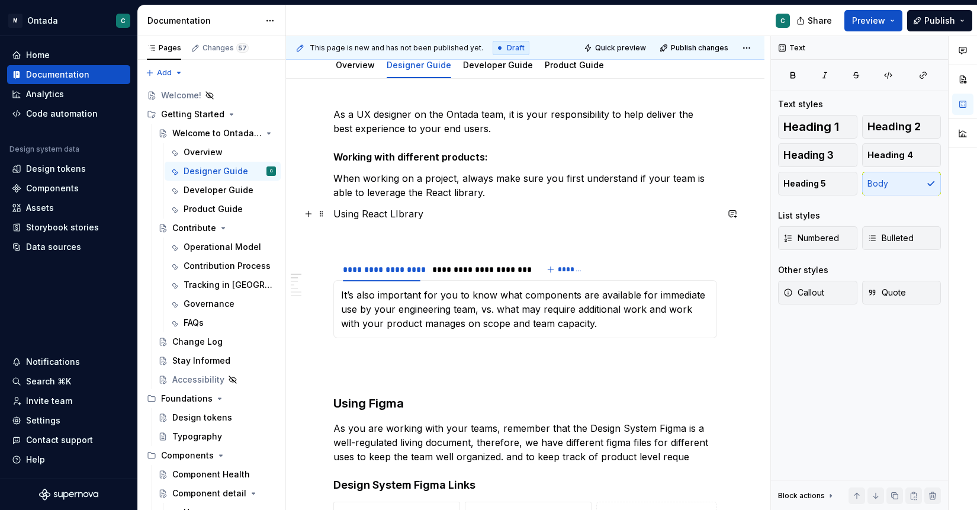
click at [411, 217] on p "Using React LIbrary" at bounding box center [525, 214] width 384 height 14
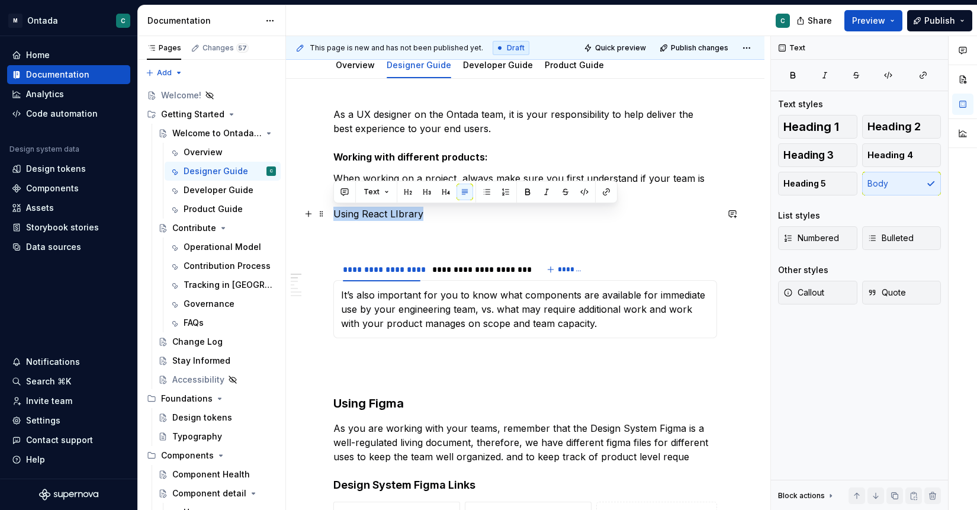
click at [411, 217] on p "Using React LIbrary" at bounding box center [525, 214] width 384 height 14
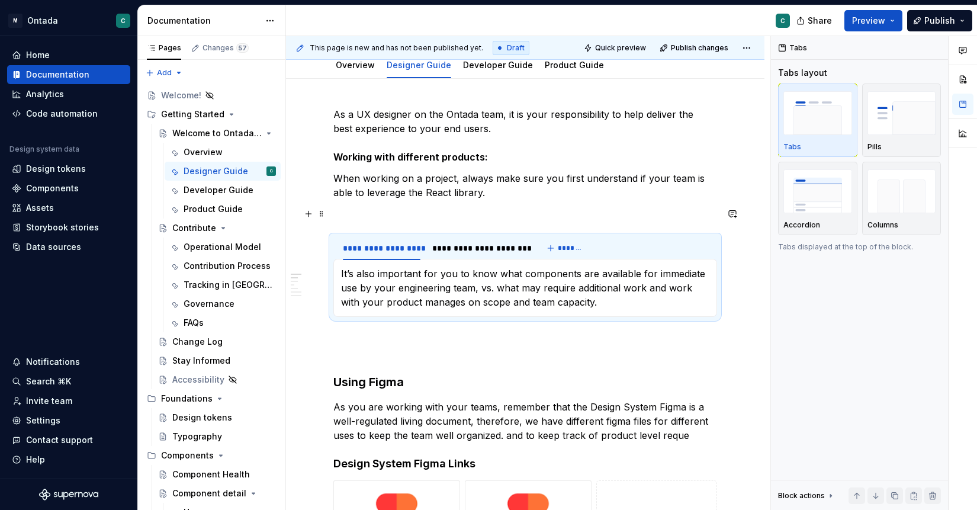
click at [364, 216] on p at bounding box center [525, 214] width 384 height 14
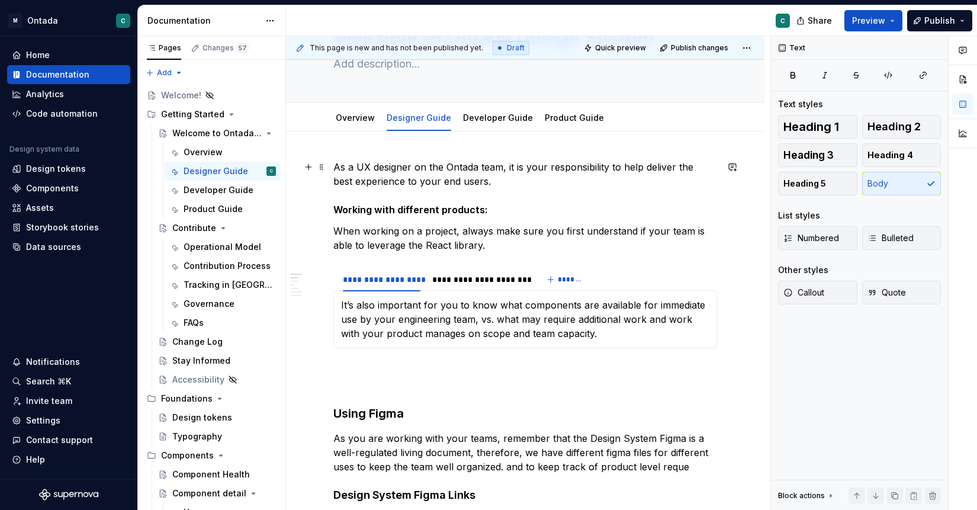
scroll to position [67, 0]
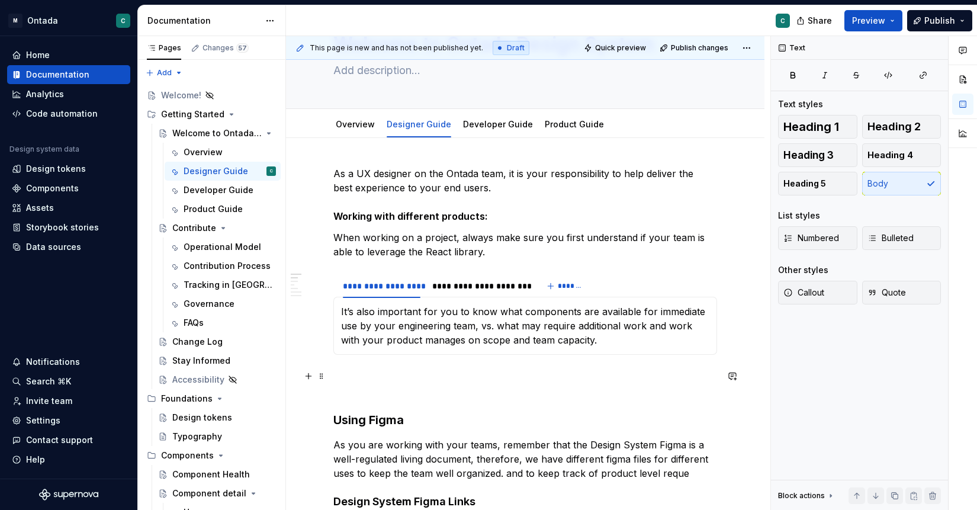
click at [378, 389] on p at bounding box center [525, 383] width 384 height 28
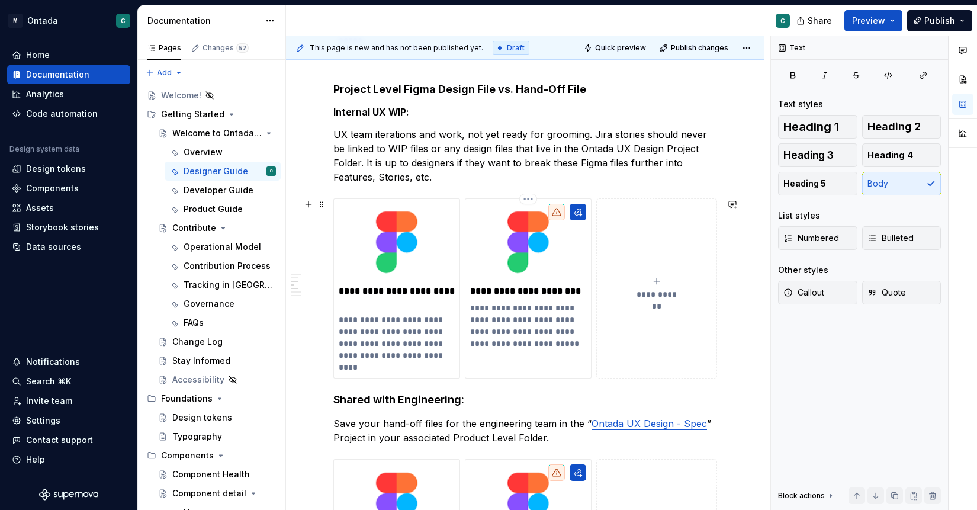
scroll to position [701, 0]
click at [384, 397] on h4 "Shared with Engineering:" at bounding box center [525, 399] width 384 height 14
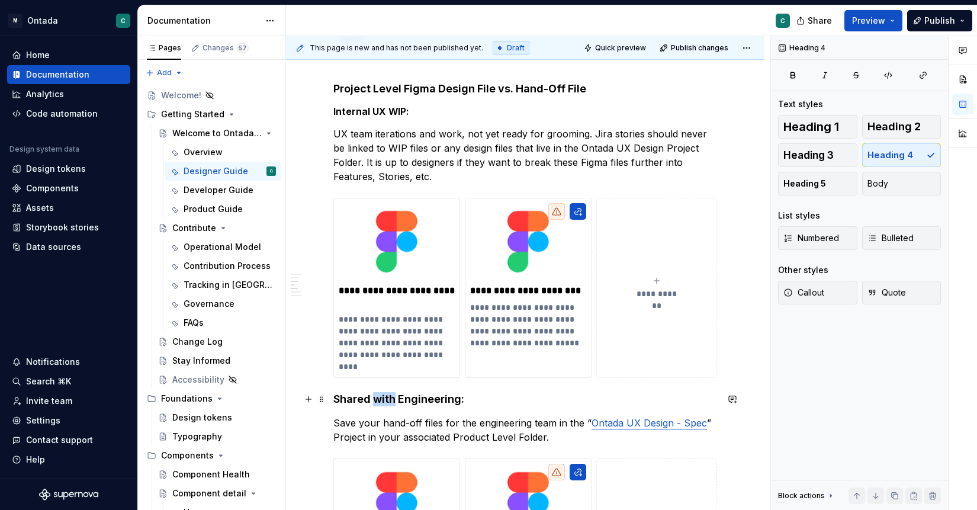
click at [384, 397] on h4 "Shared with Engineering:" at bounding box center [525, 399] width 384 height 14
click at [353, 110] on h5 "Internal UX WIP:" at bounding box center [525, 111] width 384 height 12
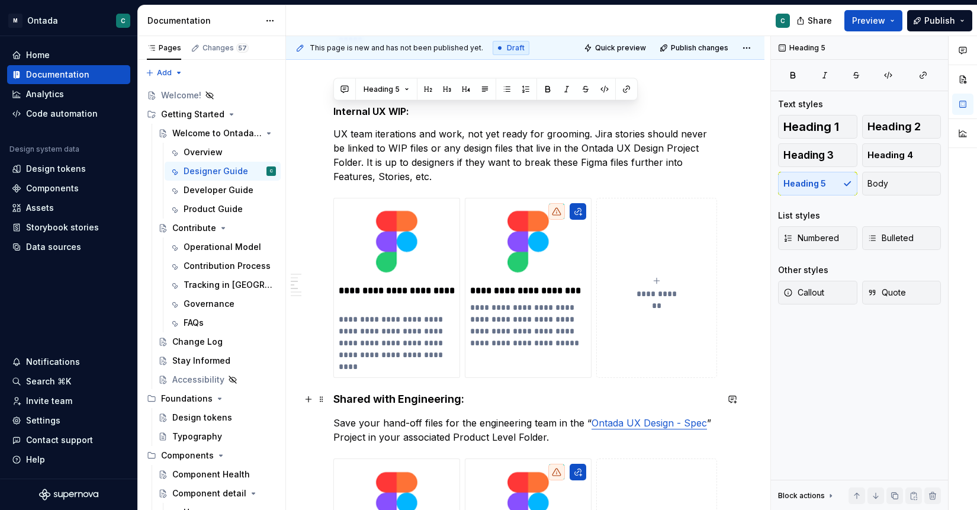
click at [424, 395] on h4 "Shared with Engineering:" at bounding box center [525, 399] width 384 height 14
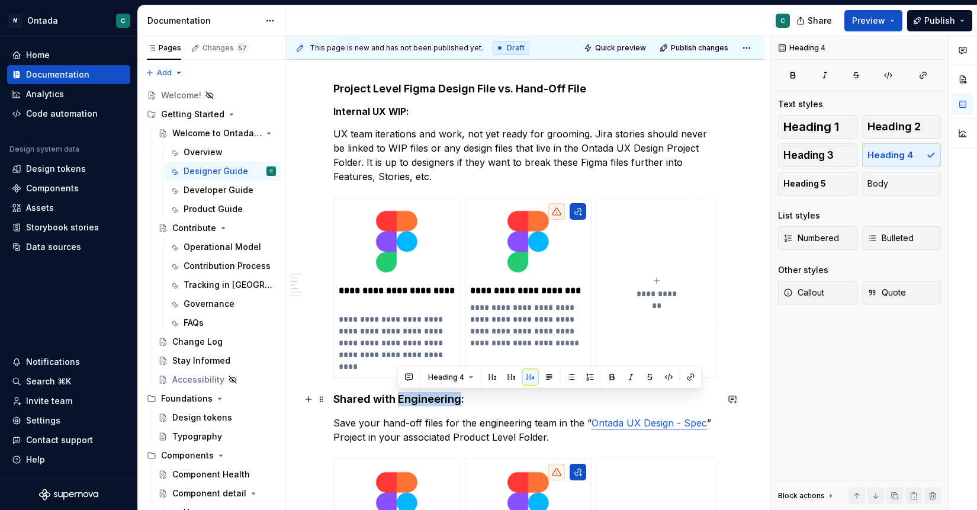
click at [424, 395] on h4 "Shared with Engineering:" at bounding box center [525, 399] width 384 height 14
click at [394, 378] on span "Heading 4" at bounding box center [382, 376] width 36 height 9
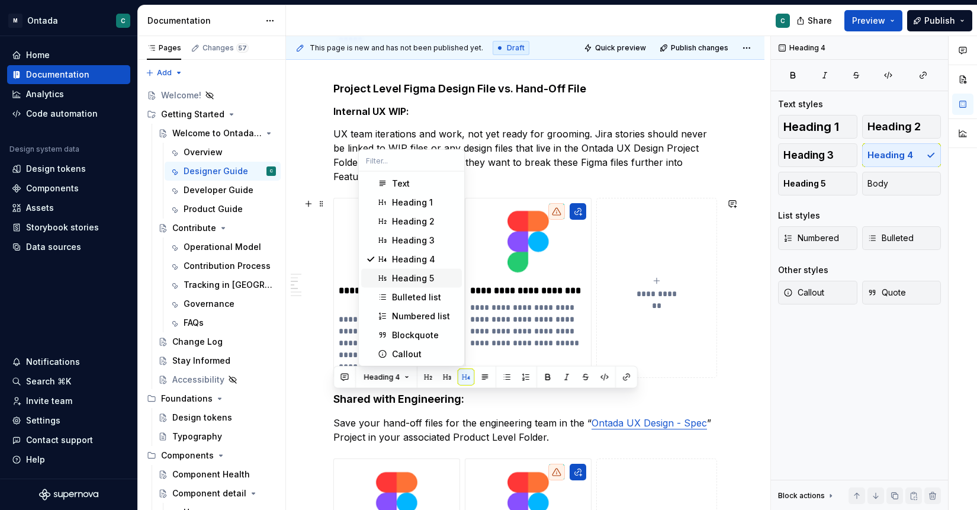
click at [413, 271] on span "Heading 5" at bounding box center [411, 278] width 101 height 19
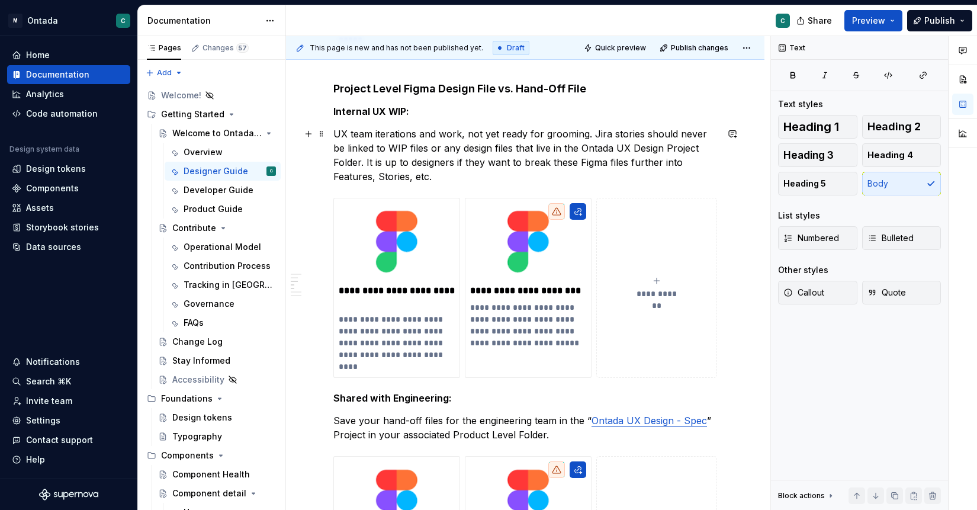
click at [411, 135] on p "UX team iterations and work, not yet ready for grooming. Jira stories should ne…" at bounding box center [525, 155] width 384 height 57
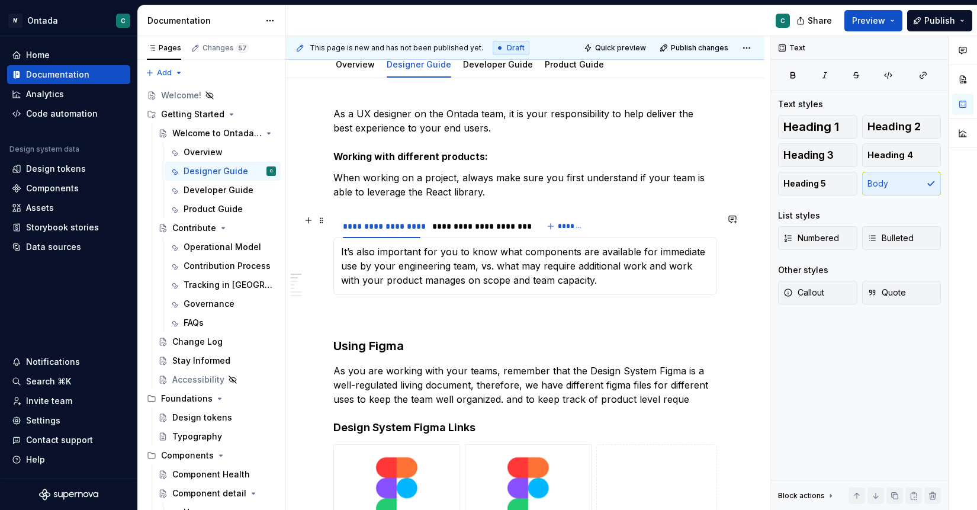
scroll to position [94, 0]
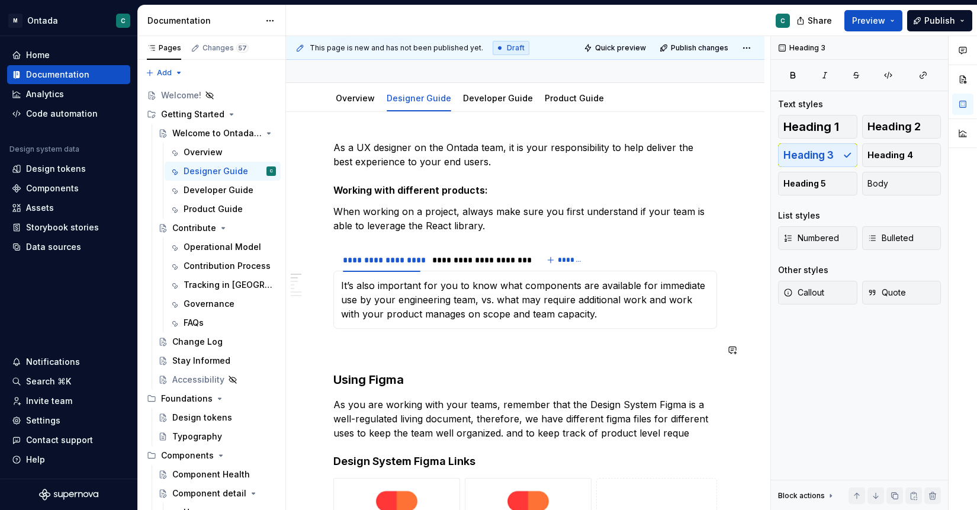
click at [472, 260] on div "**********" at bounding box center [479, 260] width 94 height 12
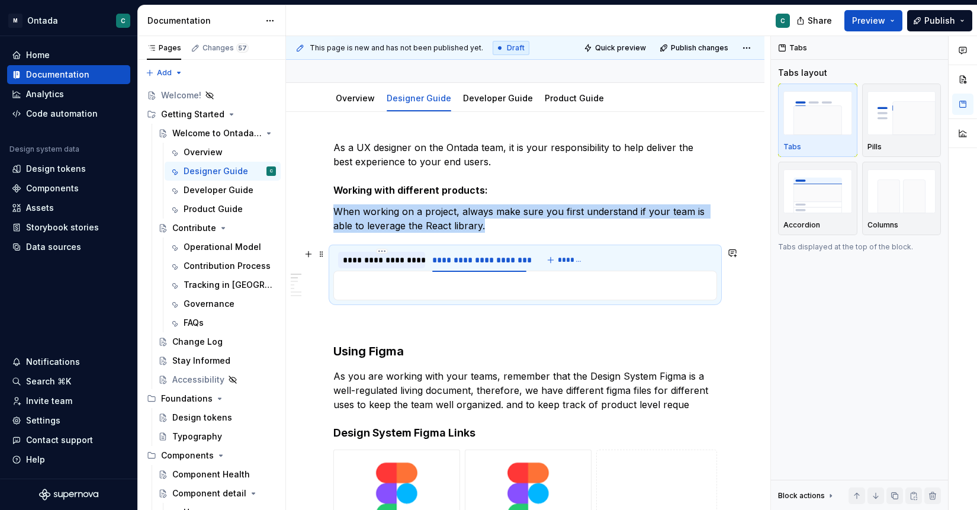
click at [358, 258] on div "**********" at bounding box center [382, 260] width 78 height 12
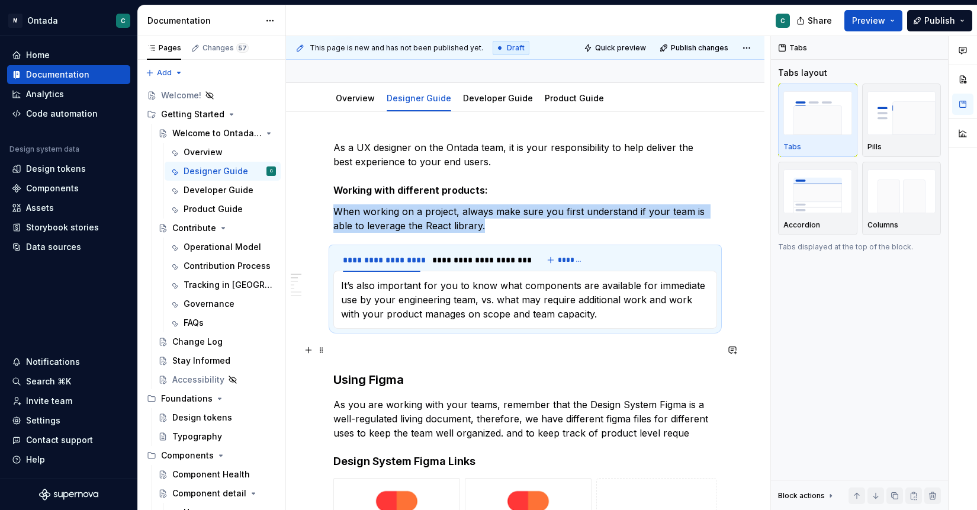
click at [353, 355] on p at bounding box center [525, 350] width 384 height 14
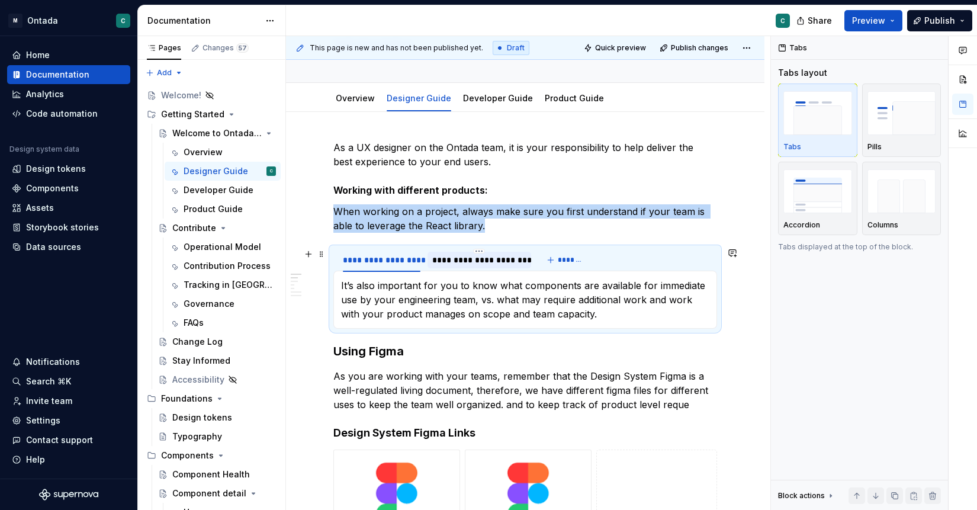
click at [511, 259] on div "**********" at bounding box center [479, 260] width 94 height 12
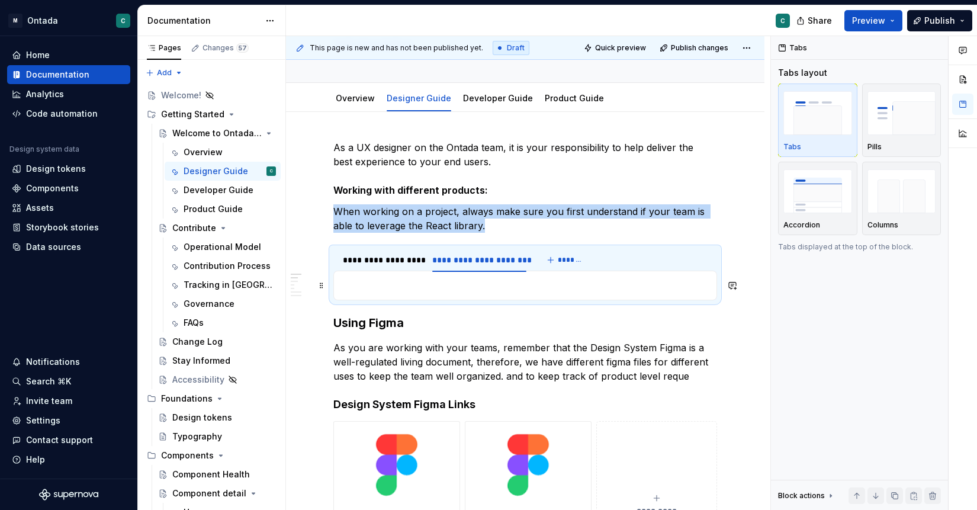
click at [503, 284] on p at bounding box center [525, 285] width 368 height 14
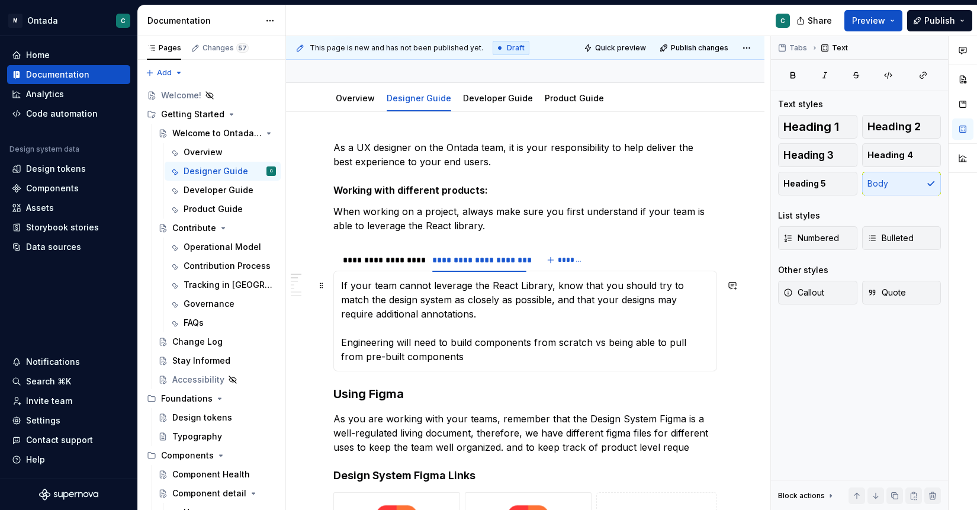
click at [415, 297] on p "If your team cannot leverage the React Library, know that you should try to mat…" at bounding box center [525, 320] width 368 height 85
click at [523, 303] on p "If your team cannot leverage the React Library, know that you should try to mat…" at bounding box center [525, 320] width 368 height 85
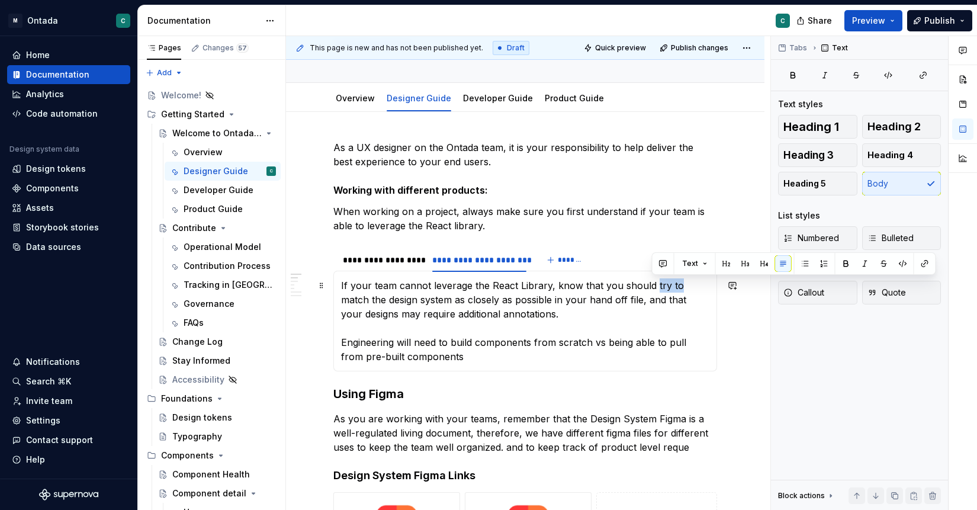
drag, startPoint x: 652, startPoint y: 287, endPoint x: 673, endPoint y: 286, distance: 20.8
click at [673, 286] on p "If your team cannot leverage the React Library, know that you should try to mat…" at bounding box center [525, 320] width 368 height 85
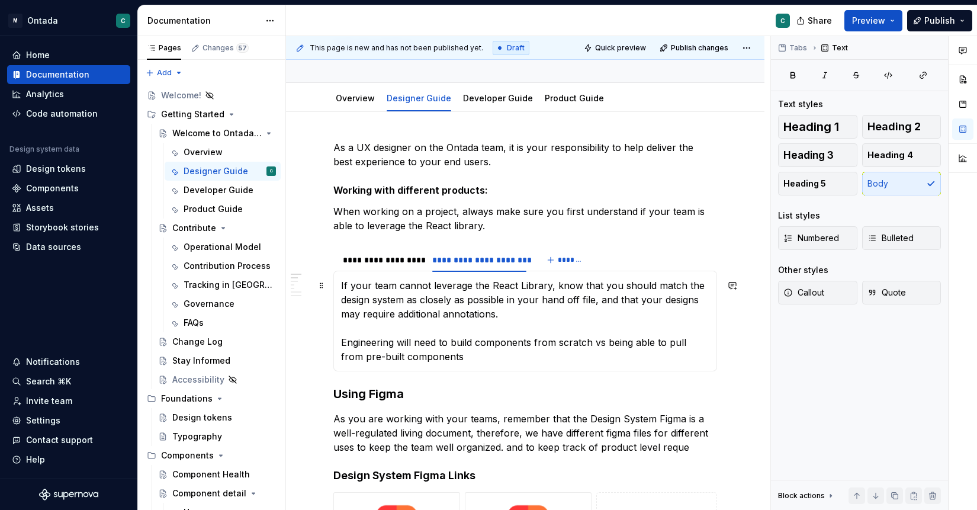
click at [620, 284] on p "If your team cannot leverage the React Library, know that you should match the …" at bounding box center [525, 320] width 368 height 85
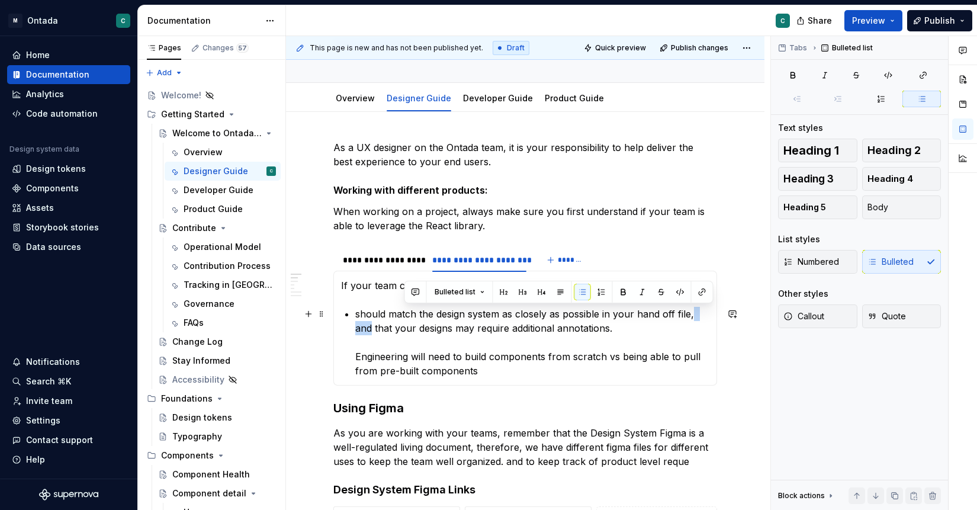
drag, startPoint x: 692, startPoint y: 315, endPoint x: 710, endPoint y: 315, distance: 18.9
click at [709, 315] on p "should match the design system as closely as possible in your hand off file, an…" at bounding box center [532, 342] width 354 height 71
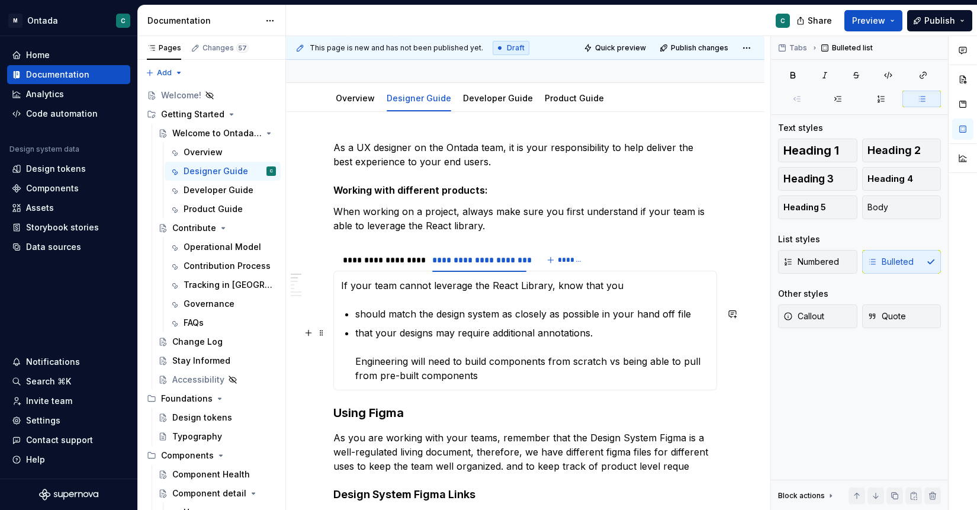
click at [364, 328] on p "that your designs may require additional annotations. Engineering will need to …" at bounding box center [532, 354] width 354 height 57
click at [352, 359] on section-item-column "If your team cannot leverage the React Library, know that you should match the …" at bounding box center [525, 330] width 368 height 104
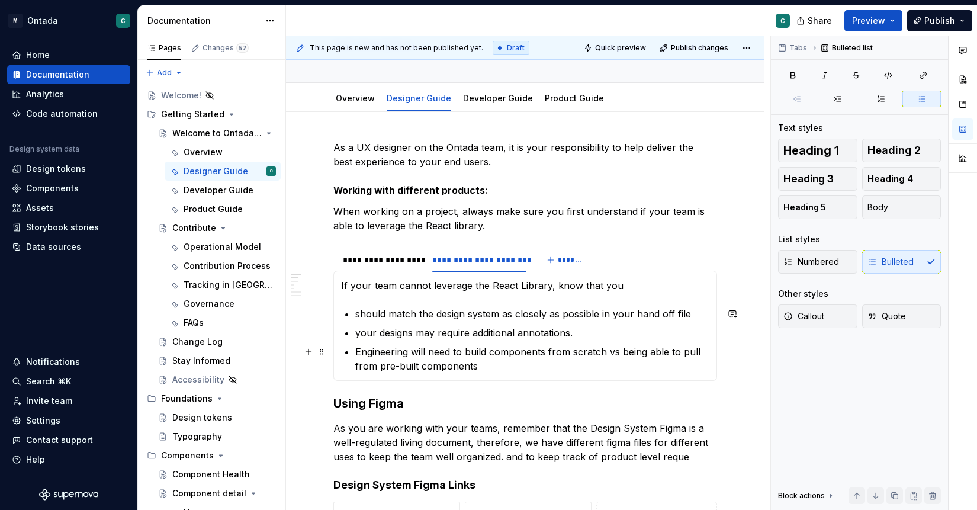
click at [583, 367] on p "Engineering will need to build components from scratch vs being able to pull fr…" at bounding box center [532, 359] width 354 height 28
click at [365, 332] on p "your designs may require additional annotations." at bounding box center [532, 333] width 354 height 14
click at [360, 316] on p "should match the design system as closely as possible in your hand off file" at bounding box center [532, 314] width 354 height 14
click at [507, 370] on p "Engineering will need to build components from scratch vs being able to pull fr…" at bounding box center [532, 359] width 354 height 28
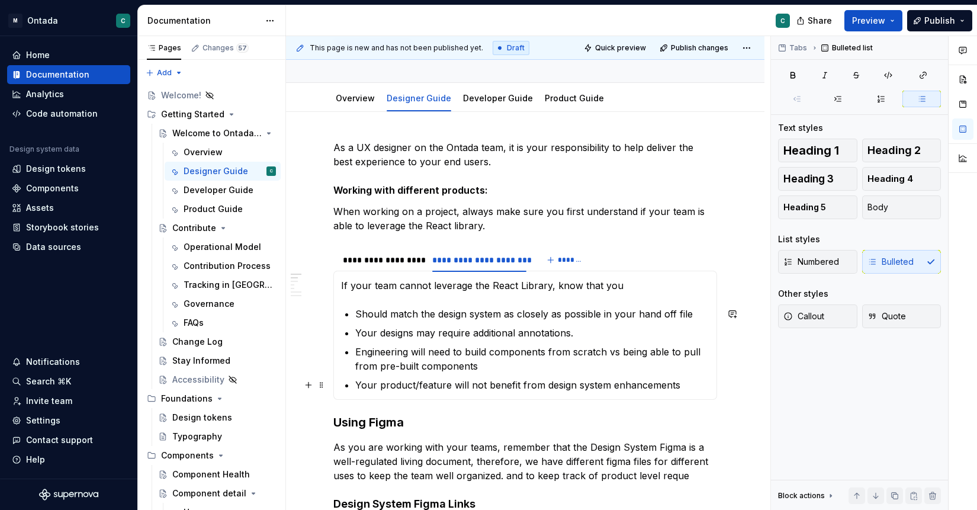
click at [543, 384] on p "Your product/feature will not benefit from design system enhancements" at bounding box center [532, 385] width 354 height 14
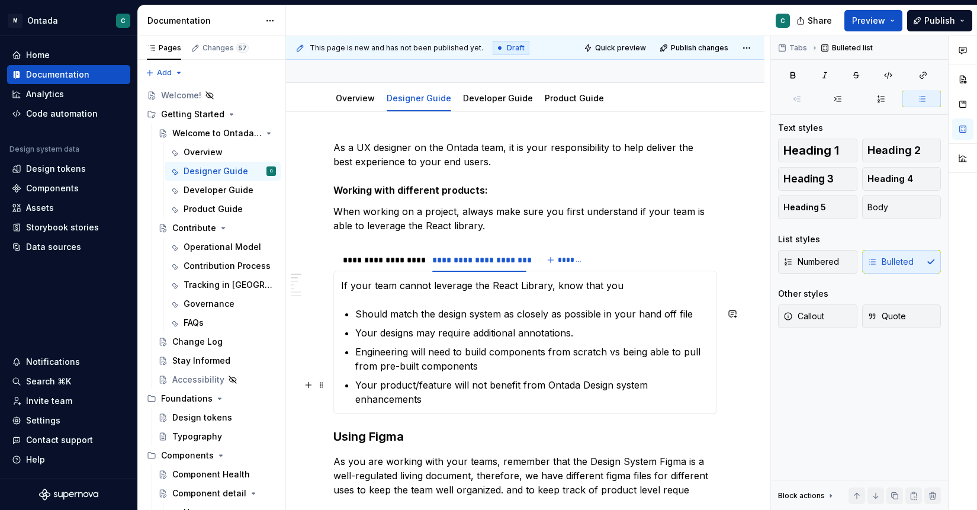
click at [617, 388] on p "Your product/feature will not benefit from Ontada Design system enhancements" at bounding box center [532, 392] width 354 height 28
click at [717, 383] on div "It’s also important for you to know what components are available for immediate…" at bounding box center [525, 342] width 384 height 143
click at [709, 387] on p "Your product/feature will not benefit from Ontada Design System enhancements" at bounding box center [532, 392] width 354 height 28
click at [387, 259] on div "**********" at bounding box center [382, 260] width 78 height 12
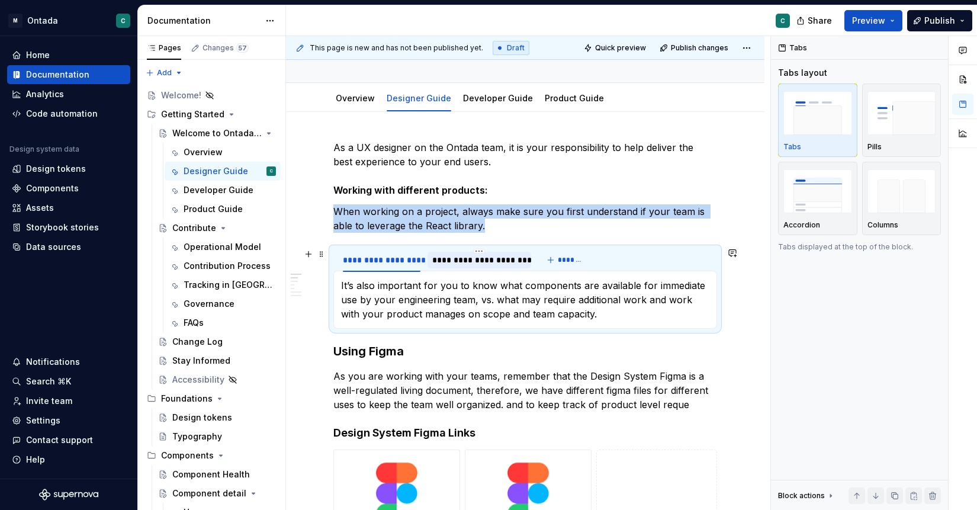
click at [462, 262] on div "**********" at bounding box center [479, 260] width 94 height 12
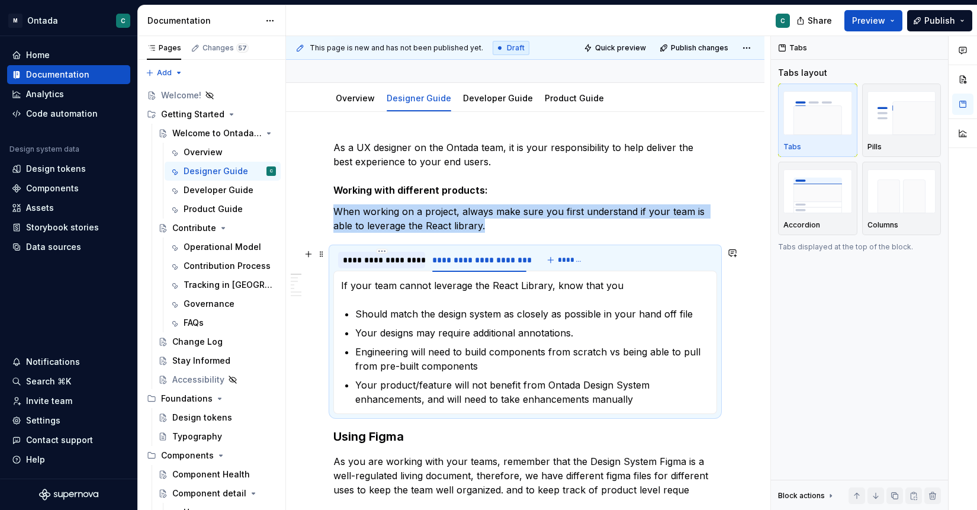
click at [378, 264] on div "**********" at bounding box center [382, 260] width 78 height 12
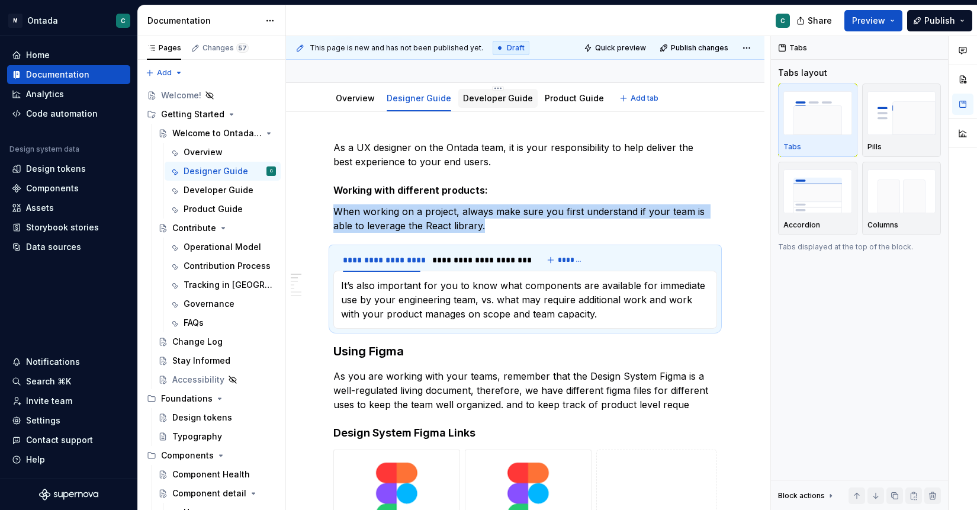
click at [469, 101] on link "Developer Guide" at bounding box center [498, 98] width 70 height 10
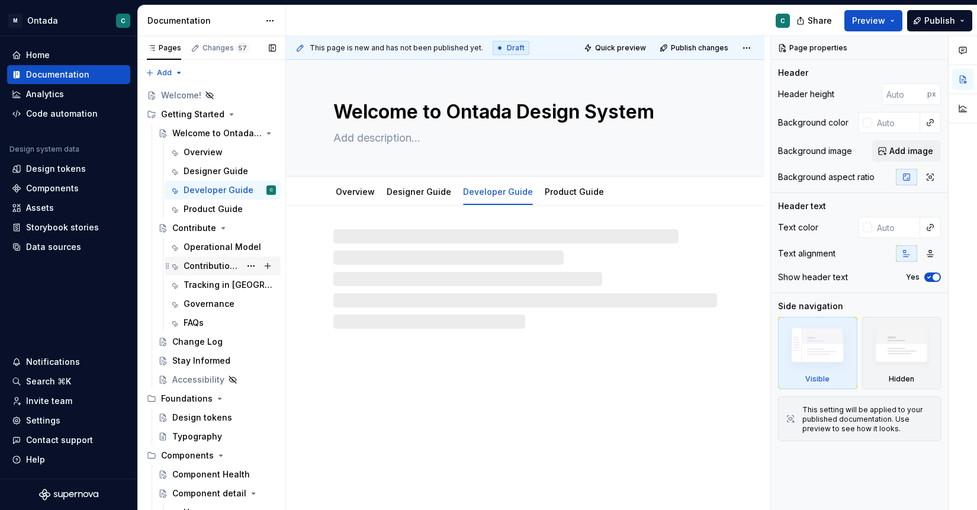
click at [198, 270] on div "Contribution Process" at bounding box center [212, 266] width 57 height 12
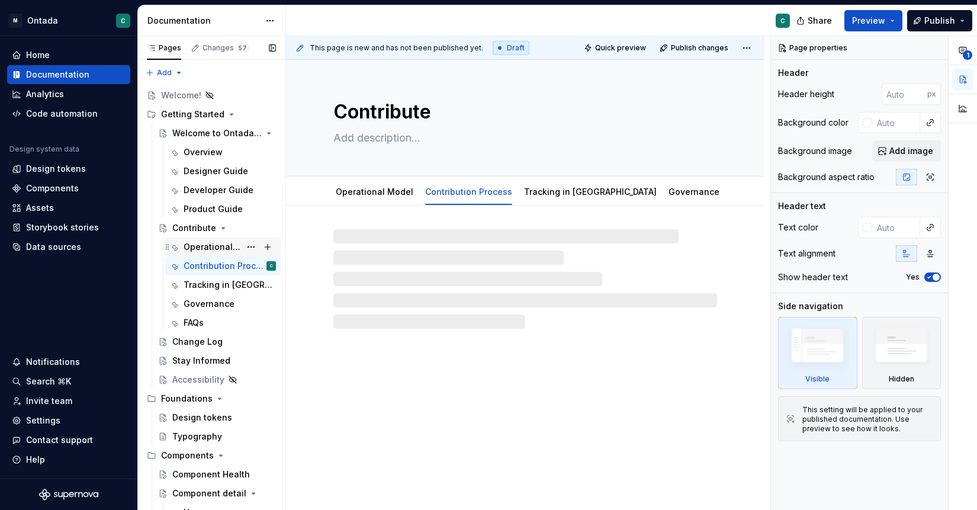
click at [198, 252] on div "Operational Model" at bounding box center [212, 247] width 57 height 12
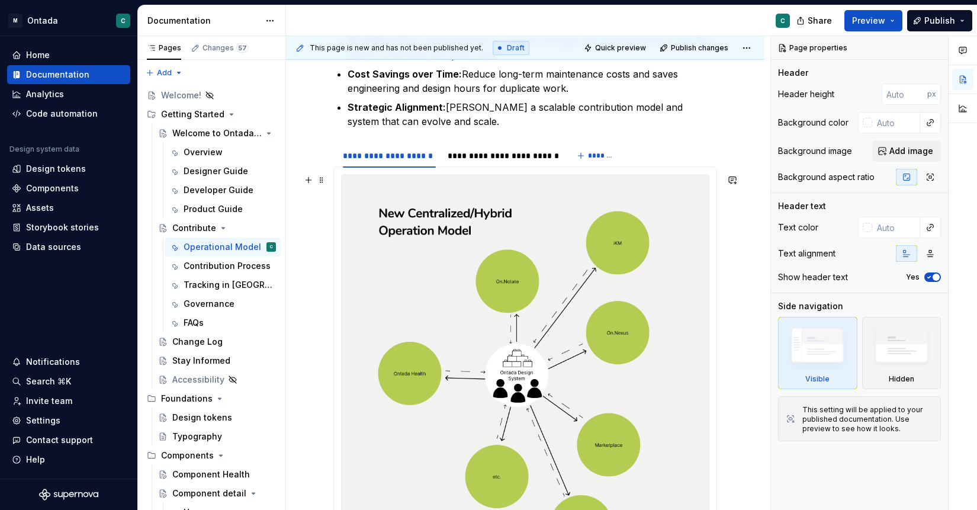
scroll to position [455, 0]
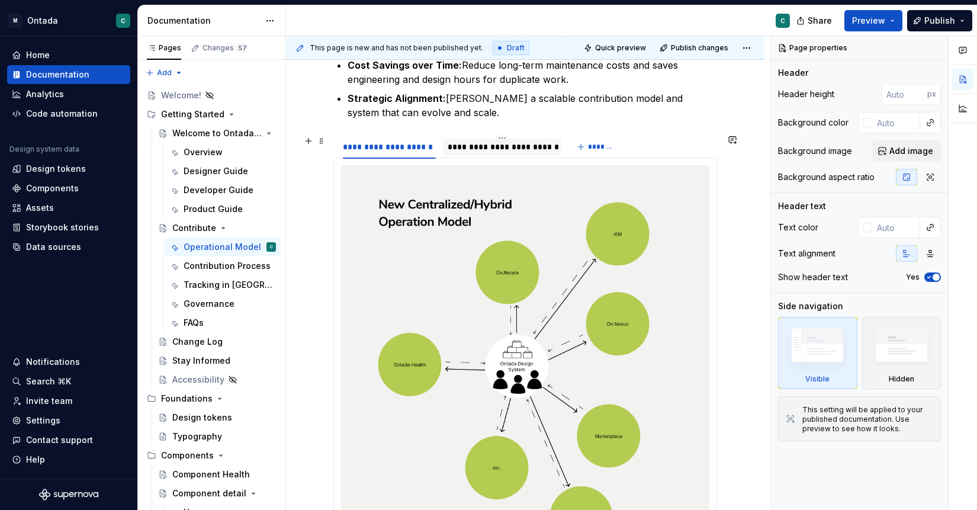
type textarea "*"
click at [485, 144] on div "**********" at bounding box center [503, 147] width 110 height 12
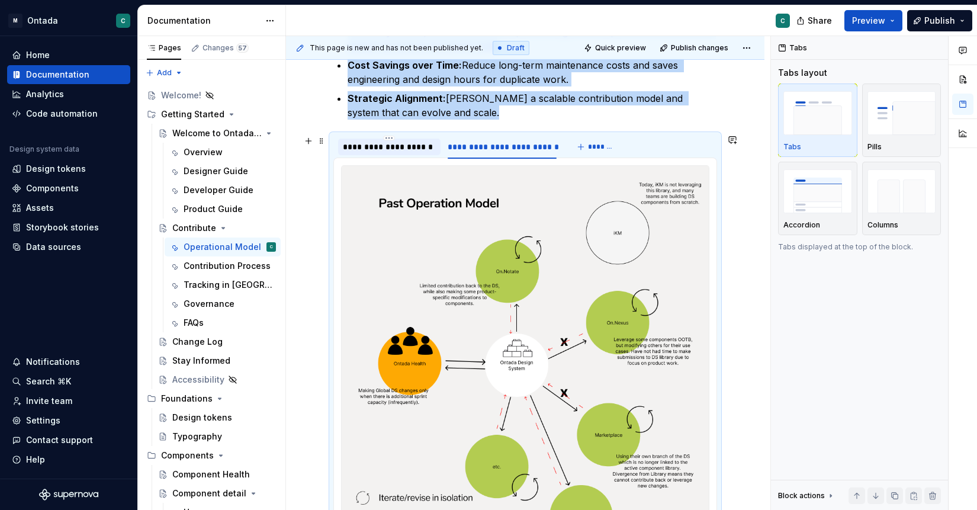
click at [382, 147] on div "**********" at bounding box center [389, 147] width 93 height 12
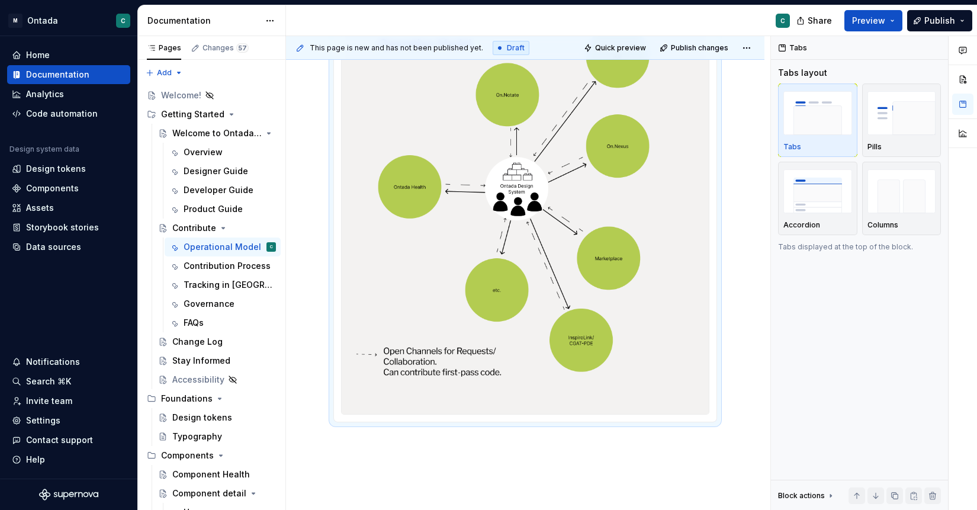
scroll to position [747, 0]
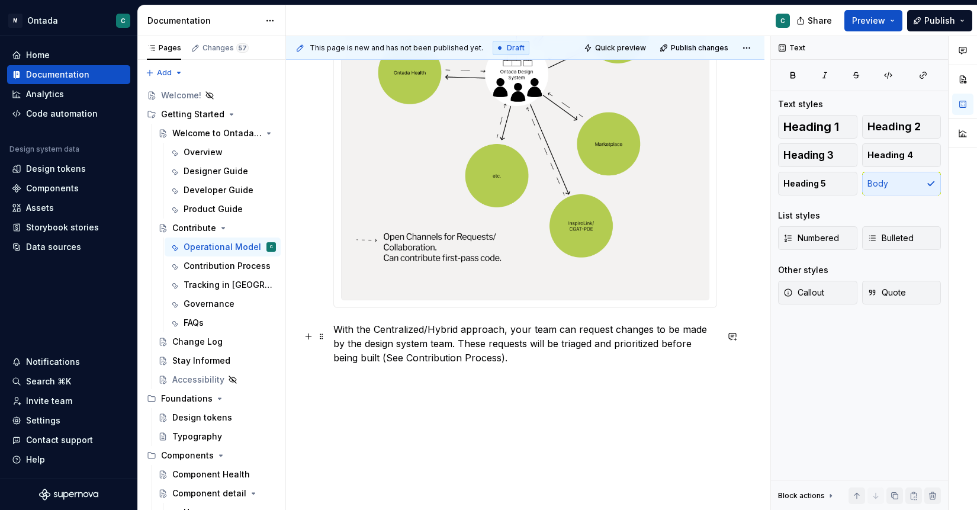
click at [363, 365] on p "With the Centralized/Hybrid approach, your team can request changes to be made …" at bounding box center [525, 343] width 384 height 43
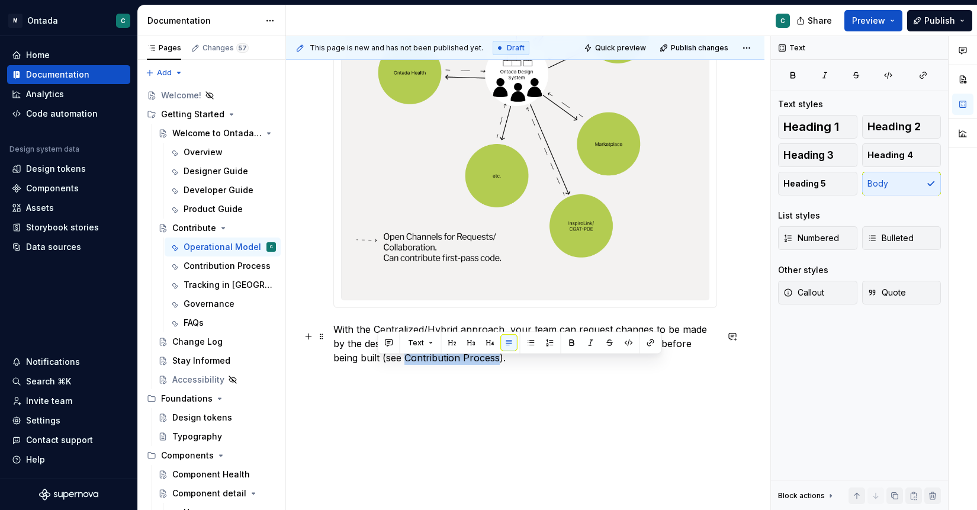
drag, startPoint x: 377, startPoint y: 364, endPoint x: 470, endPoint y: 369, distance: 93.1
click at [470, 365] on p "With the Centralized/Hybrid approach, your team can request changes to be made …" at bounding box center [525, 343] width 384 height 43
click at [650, 342] on button "button" at bounding box center [650, 343] width 17 height 17
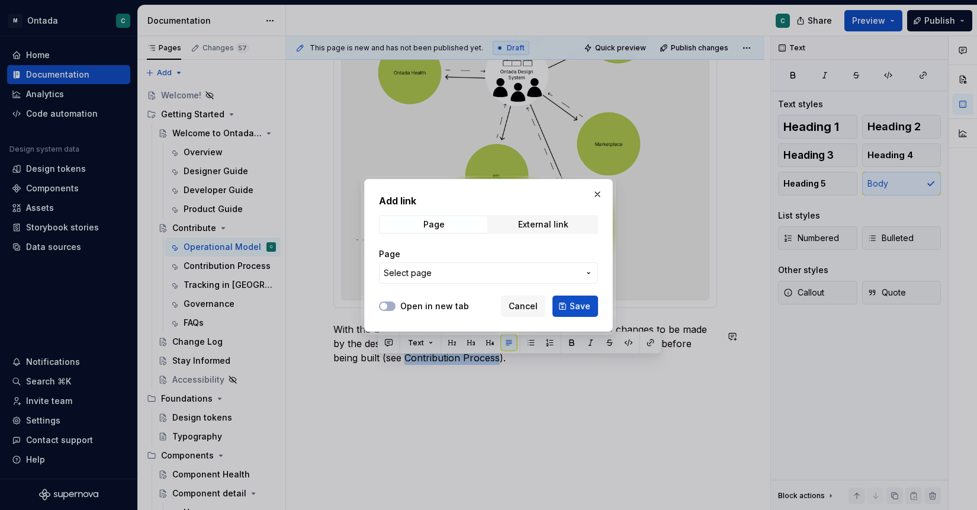
click at [490, 268] on span "Select page" at bounding box center [481, 273] width 195 height 12
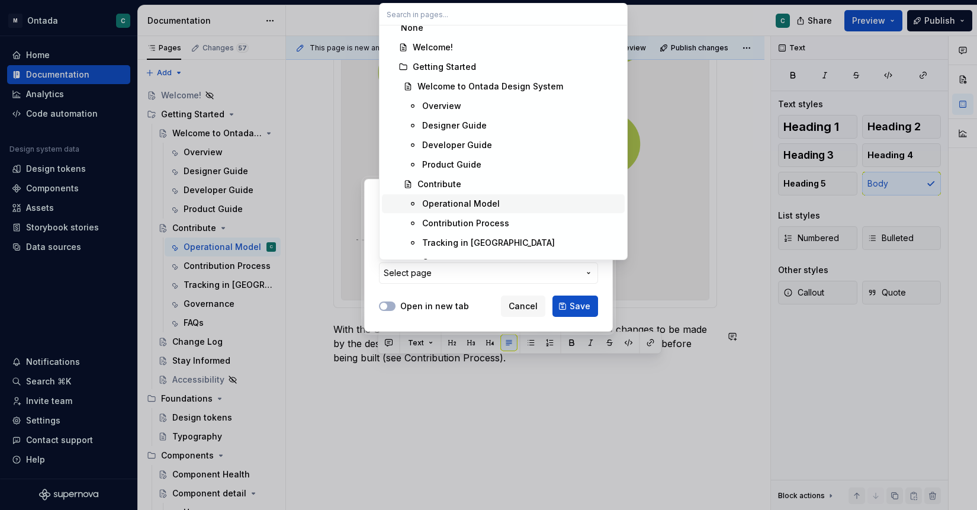
scroll to position [11, 0]
click at [485, 217] on div "Contribution Process" at bounding box center [465, 222] width 87 height 12
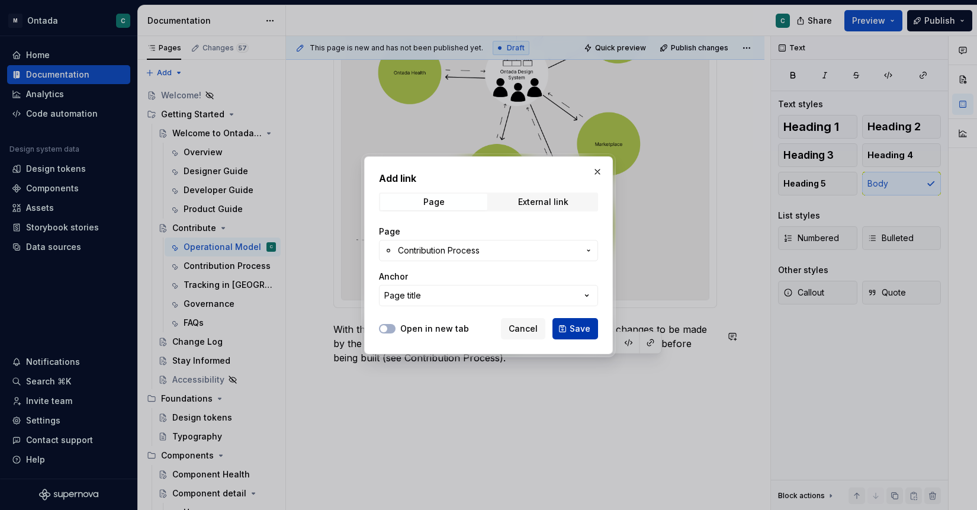
click at [583, 331] on span "Save" at bounding box center [580, 329] width 21 height 12
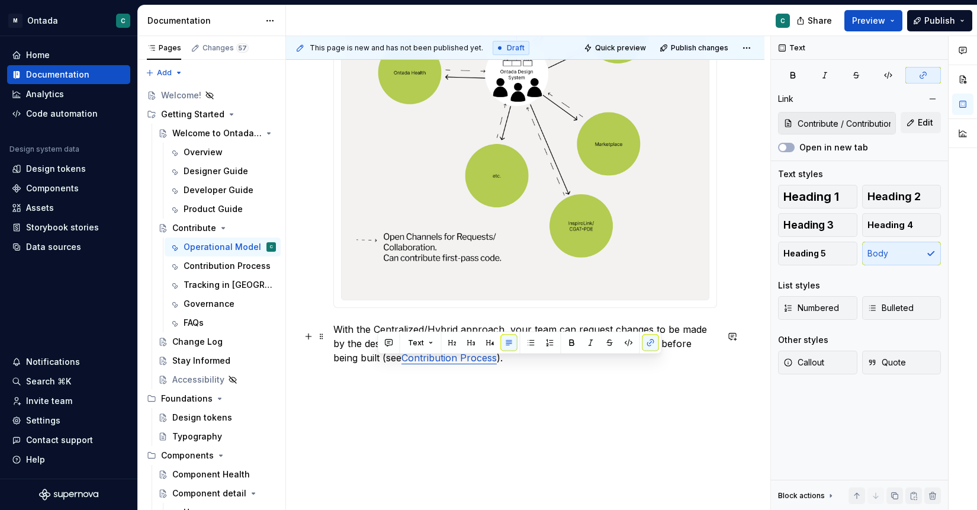
click at [520, 365] on p "With the Centralized/Hybrid approach, your team can request changes to be made …" at bounding box center [525, 343] width 384 height 43
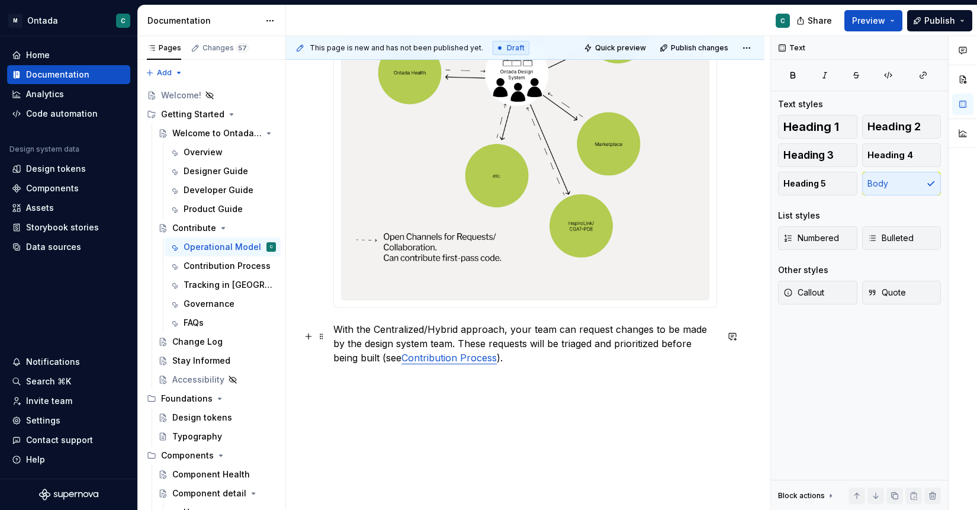
click at [573, 333] on p "With the Centralized/Hybrid approach, your team can request changes to be made …" at bounding box center [525, 343] width 384 height 43
click at [510, 336] on p "With the Centralized/Hybrid approach, your team can request changes to be made …" at bounding box center [525, 343] width 384 height 43
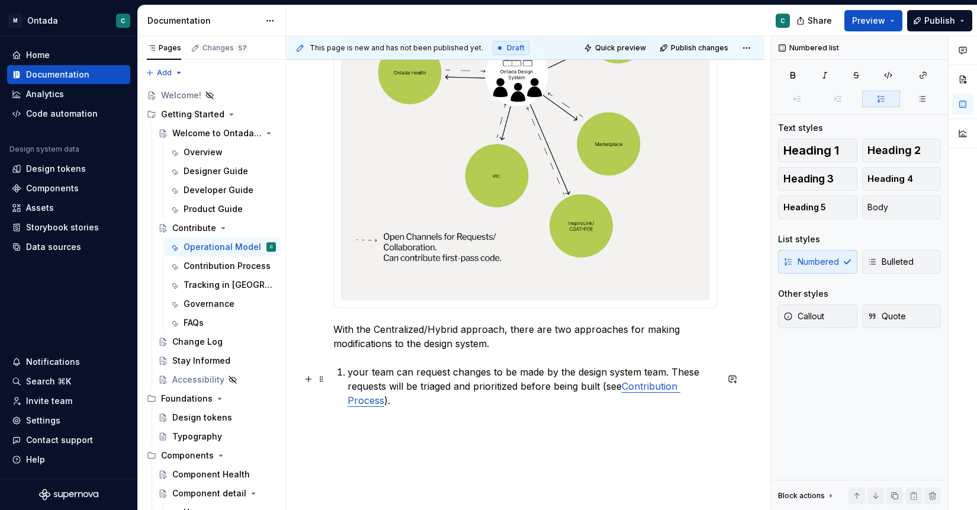
click at [462, 403] on p "your team can request changes to be made by the design system team. These reque…" at bounding box center [532, 386] width 369 height 43
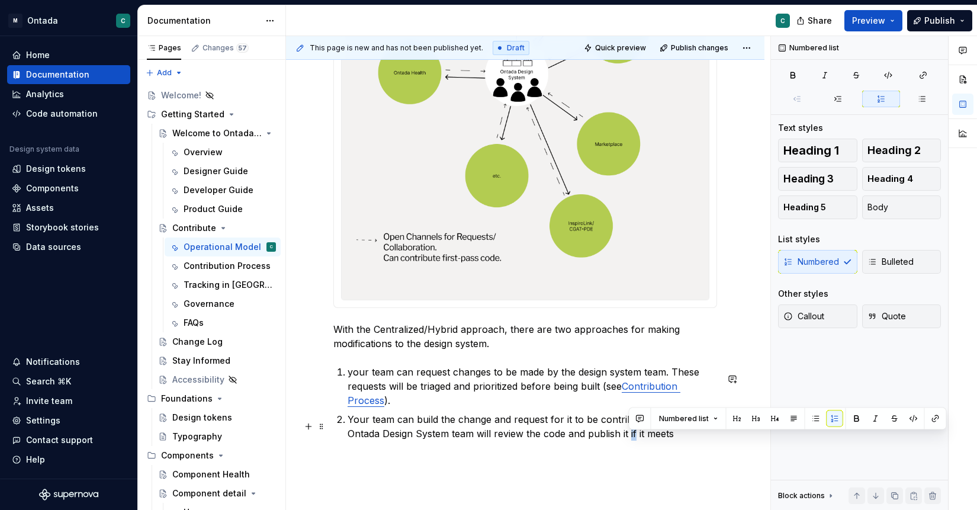
drag, startPoint x: 629, startPoint y: 438, endPoint x: 708, endPoint y: 442, distance: 79.4
click at [708, 440] on p "Your team can build the change and request for it to be contributed, in which t…" at bounding box center [532, 426] width 369 height 28
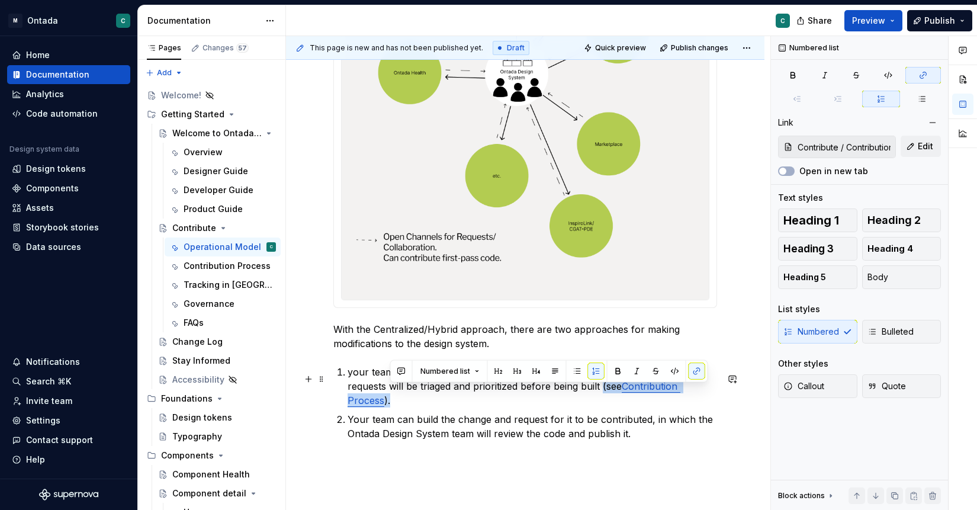
drag, startPoint x: 607, startPoint y: 401, endPoint x: 604, endPoint y: 394, distance: 7.4
click at [604, 394] on p "your team can request changes to be made by the design system team. These reque…" at bounding box center [532, 386] width 369 height 43
copy p "(see Contribution Process )."
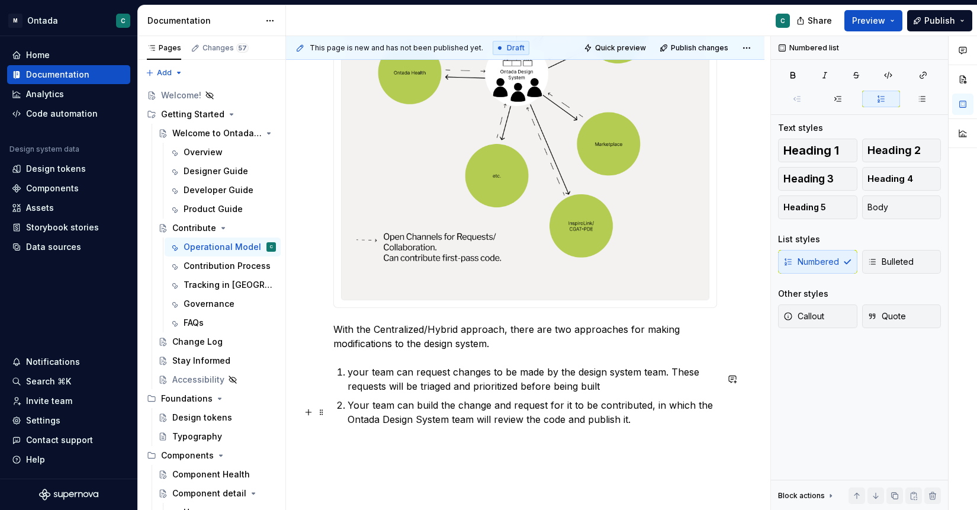
click at [675, 423] on p "Your team can build the change and request for it to be contributed, in which t…" at bounding box center [532, 412] width 369 height 28
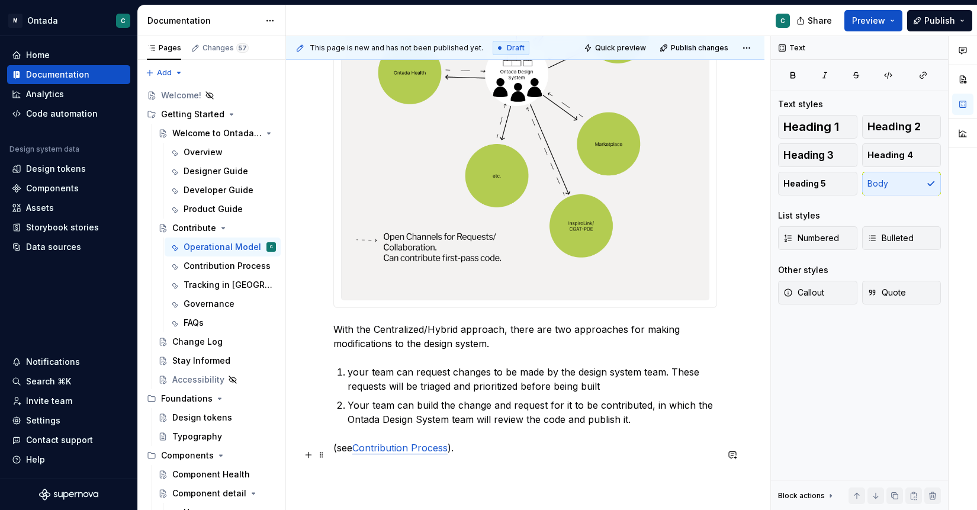
click at [338, 455] on p "(see Contribution Process )." at bounding box center [525, 447] width 384 height 14
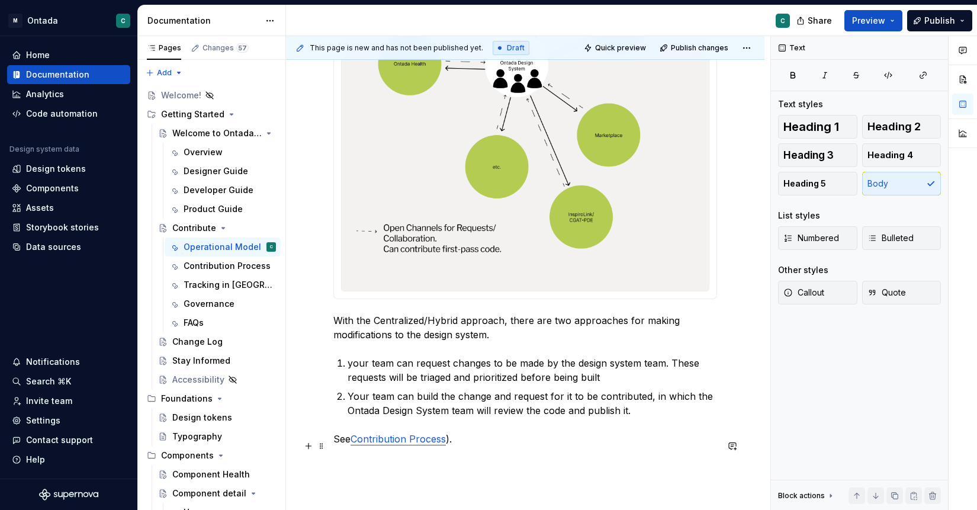
click at [462, 446] on p "See Contribution Process )." at bounding box center [525, 439] width 384 height 14
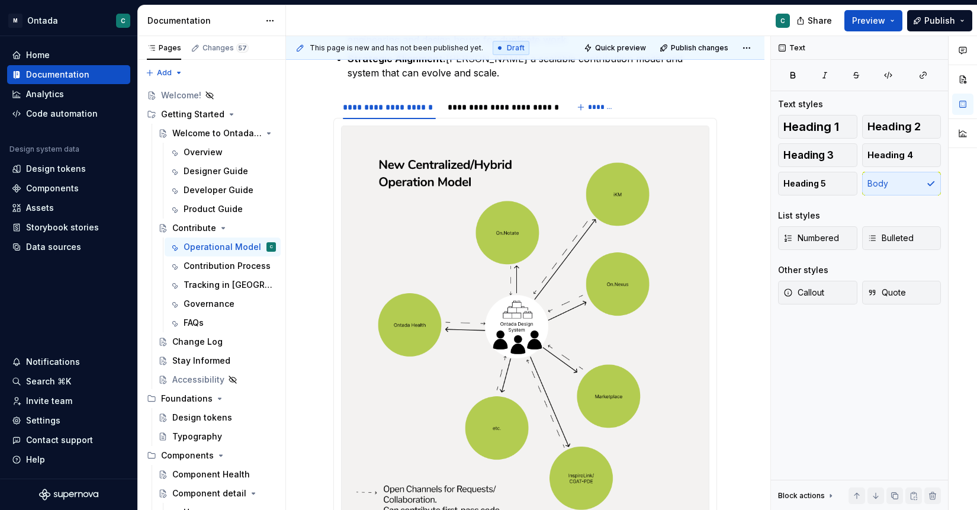
scroll to position [336, 0]
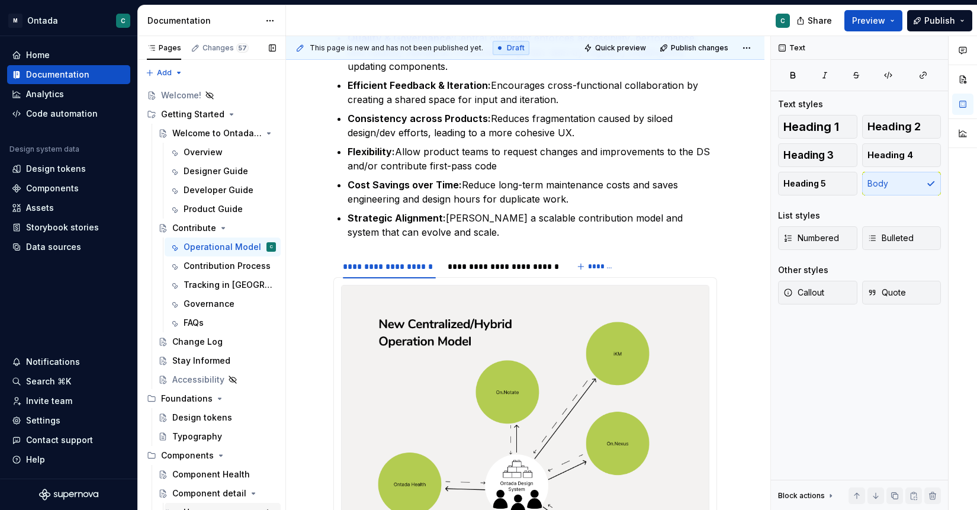
type textarea "*"
